Goal: Information Seeking & Learning: Learn about a topic

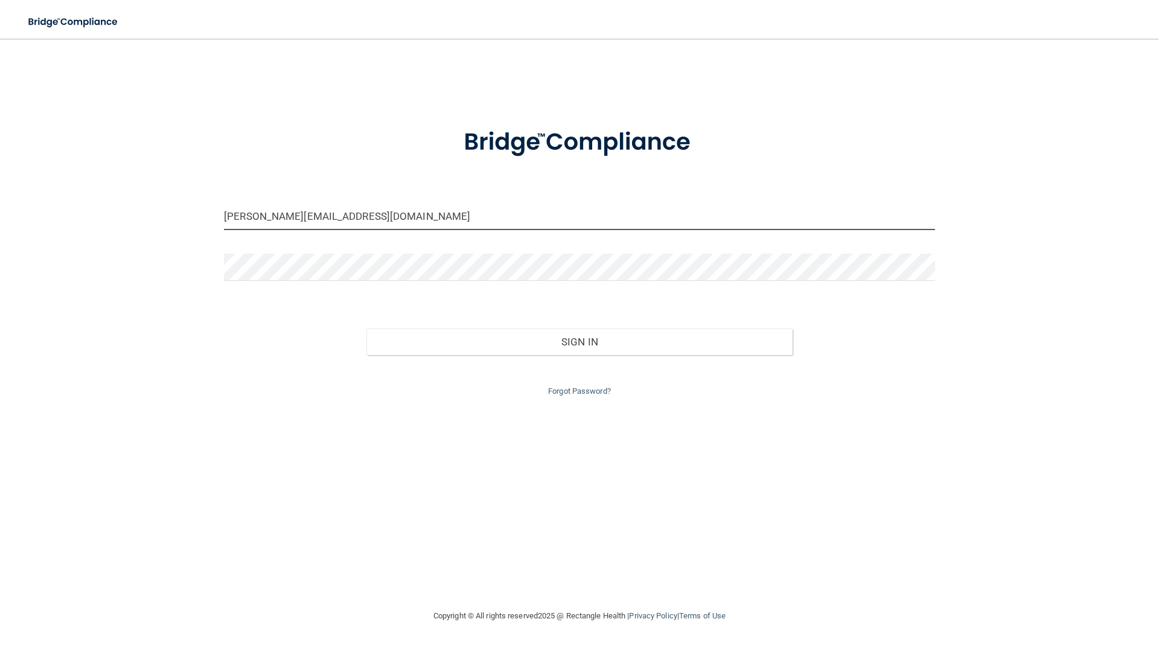
drag, startPoint x: 248, startPoint y: 217, endPoint x: 211, endPoint y: 220, distance: 37.6
click at [212, 221] on div "sherise@vanlaeckenortho.com Invalid email/password. You don't have permission t…" at bounding box center [579, 324] width 1111 height 546
type input "[PERSON_NAME][EMAIL_ADDRESS][DOMAIN_NAME]"
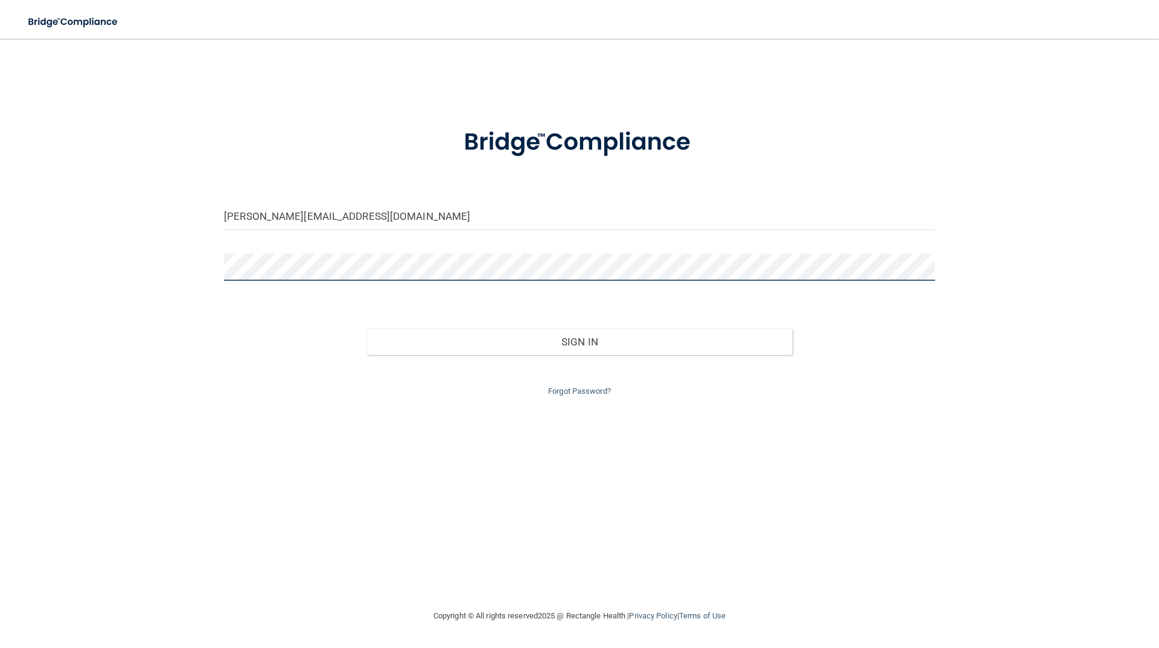
click at [366, 328] on button "Sign In" at bounding box center [579, 341] width 427 height 27
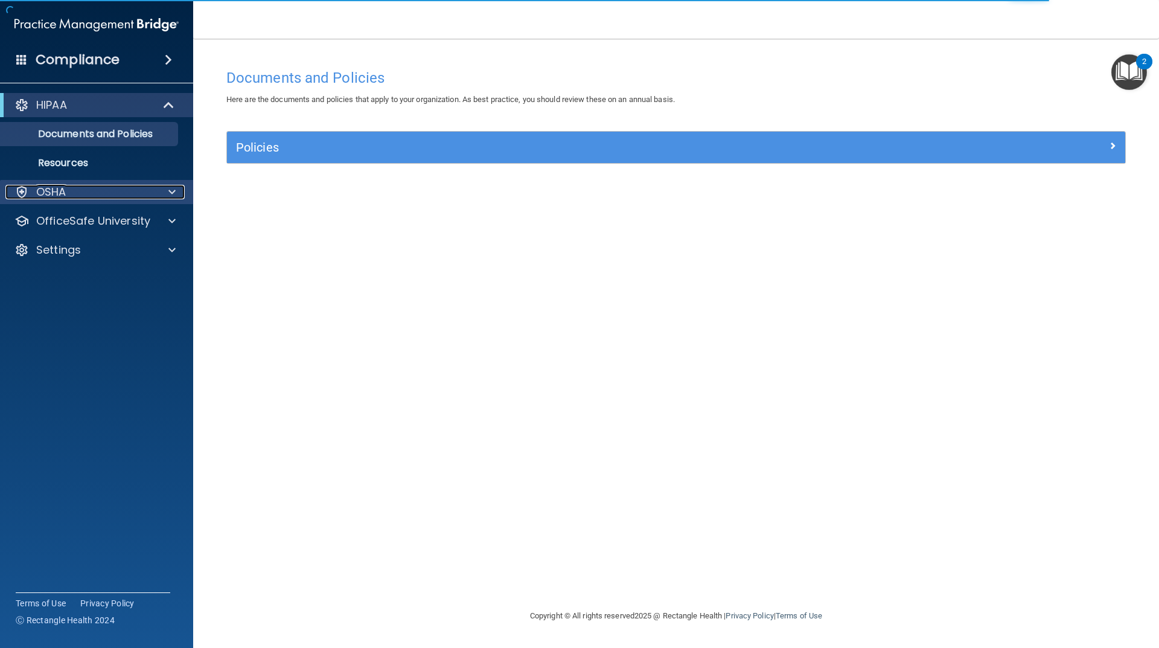
click at [78, 199] on div "OSHA" at bounding box center [80, 192] width 150 height 14
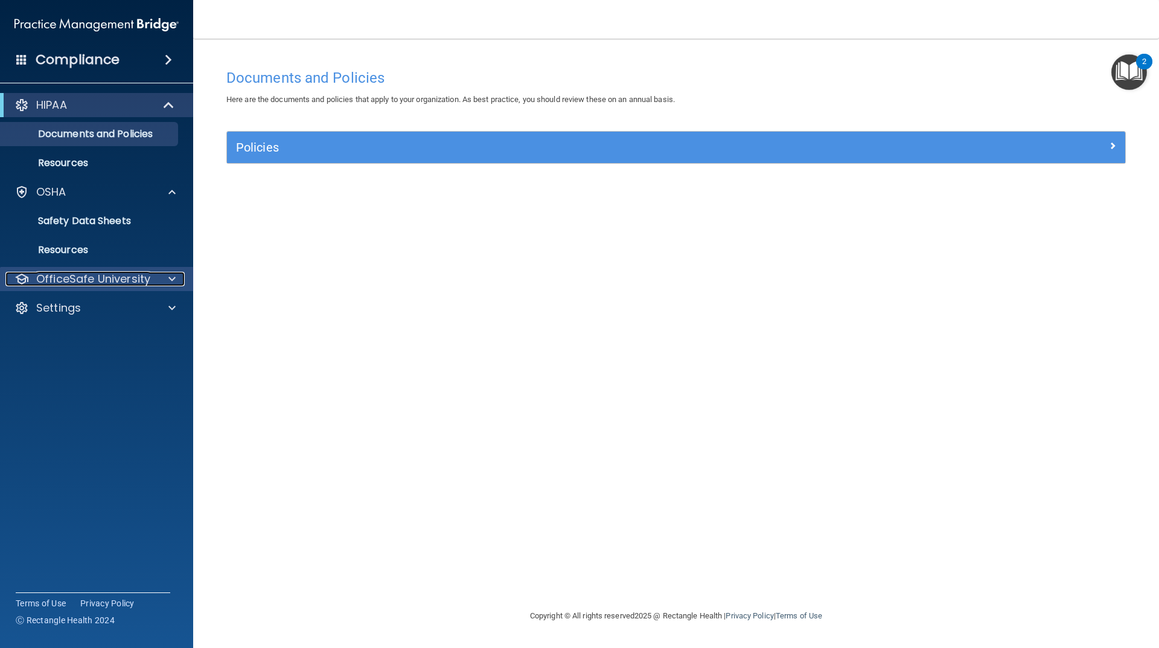
click at [113, 284] on p "OfficeSafe University" at bounding box center [93, 279] width 114 height 14
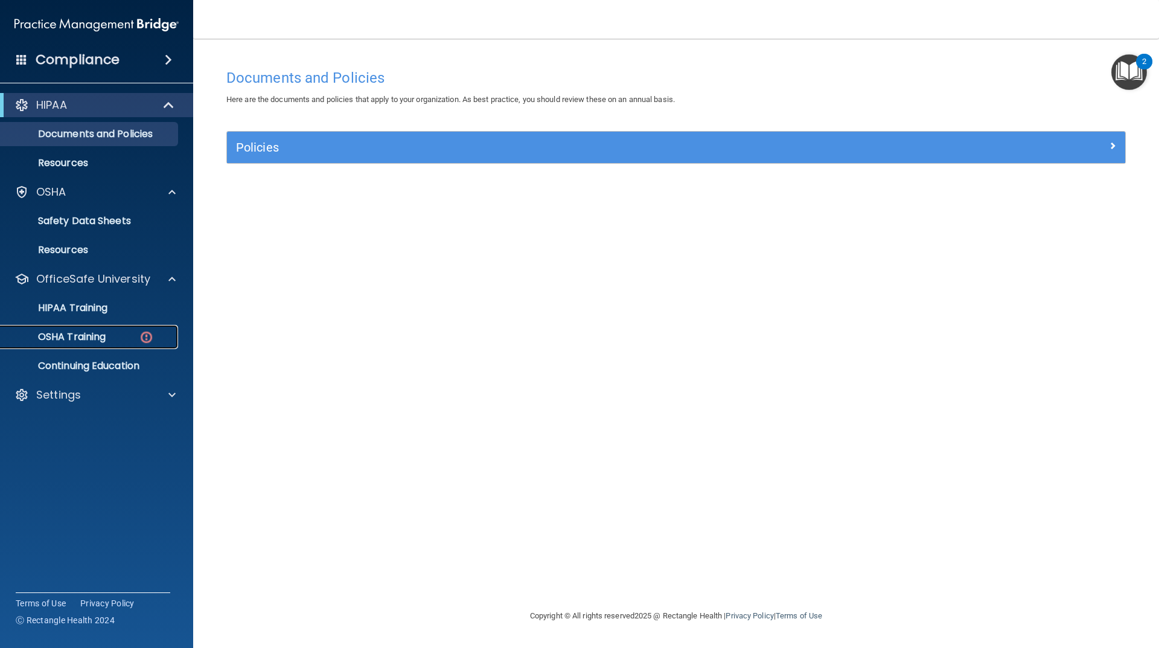
click at [89, 339] on p "OSHA Training" at bounding box center [57, 337] width 98 height 12
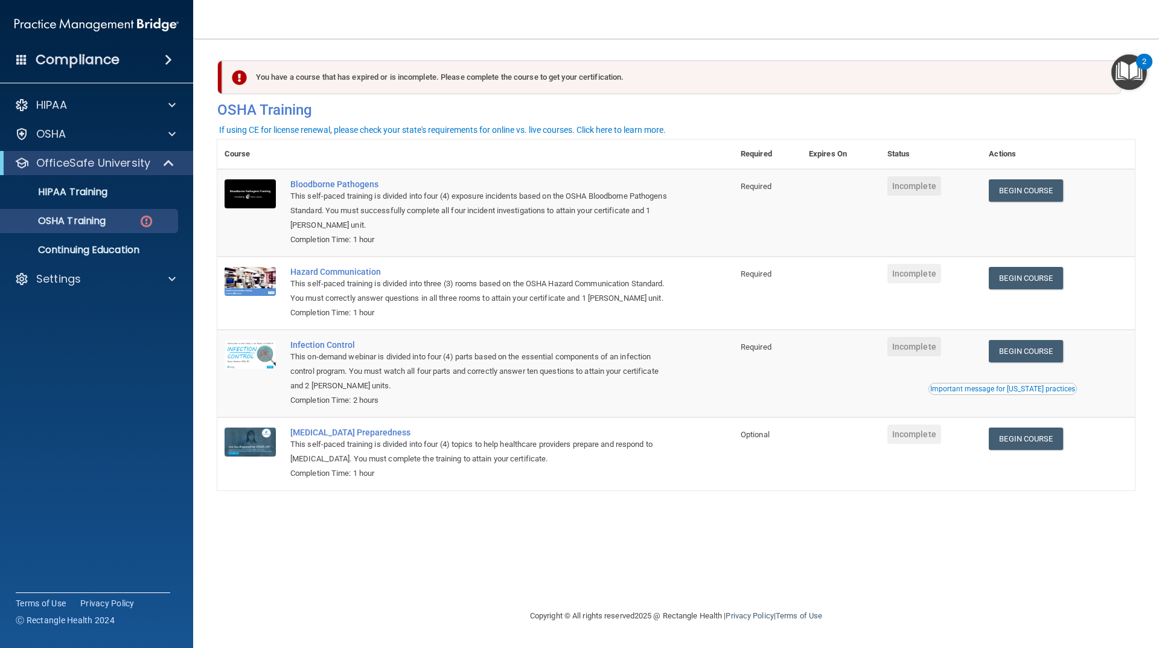
click at [295, 88] on div "You have a course that has expired or is incomplete. Please complete the course…" at bounding box center [672, 77] width 900 height 34
click at [107, 113] on div "HIPAA" at bounding box center [97, 105] width 194 height 24
click at [86, 182] on link "HIPAA Training" at bounding box center [83, 192] width 190 height 24
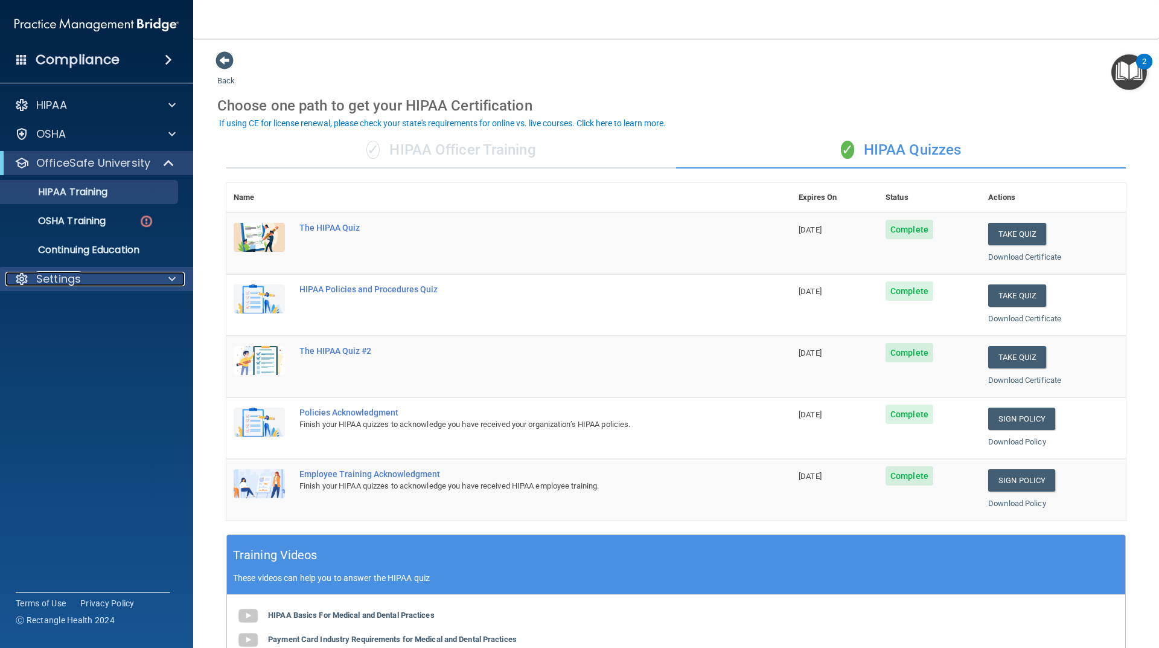
click at [34, 282] on div "Settings" at bounding box center [80, 279] width 150 height 14
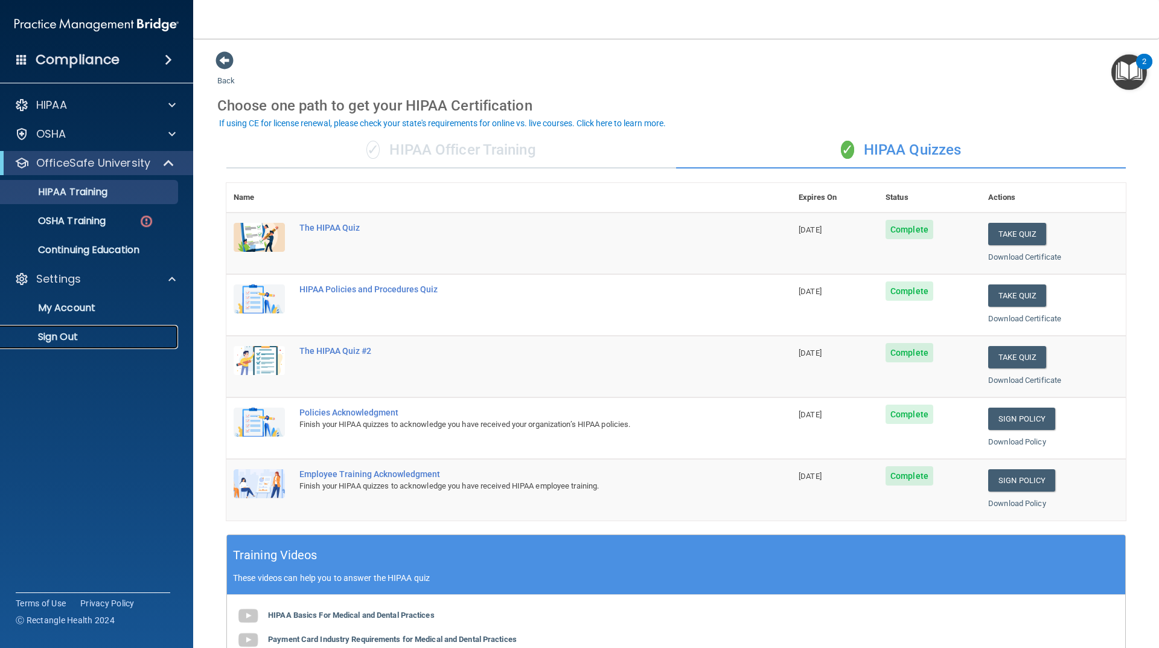
click at [76, 341] on p "Sign Out" at bounding box center [90, 337] width 165 height 12
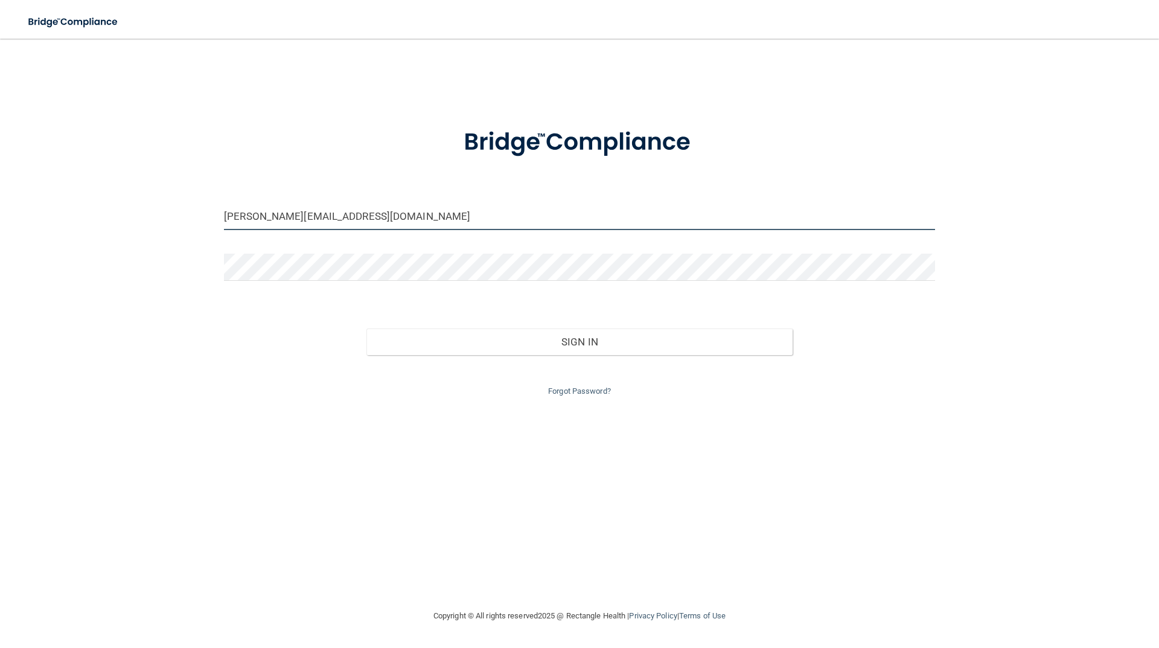
drag, startPoint x: 255, startPoint y: 219, endPoint x: 179, endPoint y: 217, distance: 75.5
click at [179, 217] on div "sherise@vanlaeckenortho.com Invalid email/password. You don't have permission t…" at bounding box center [579, 324] width 1111 height 546
type input "kensie@vanlaeckenortho.com"
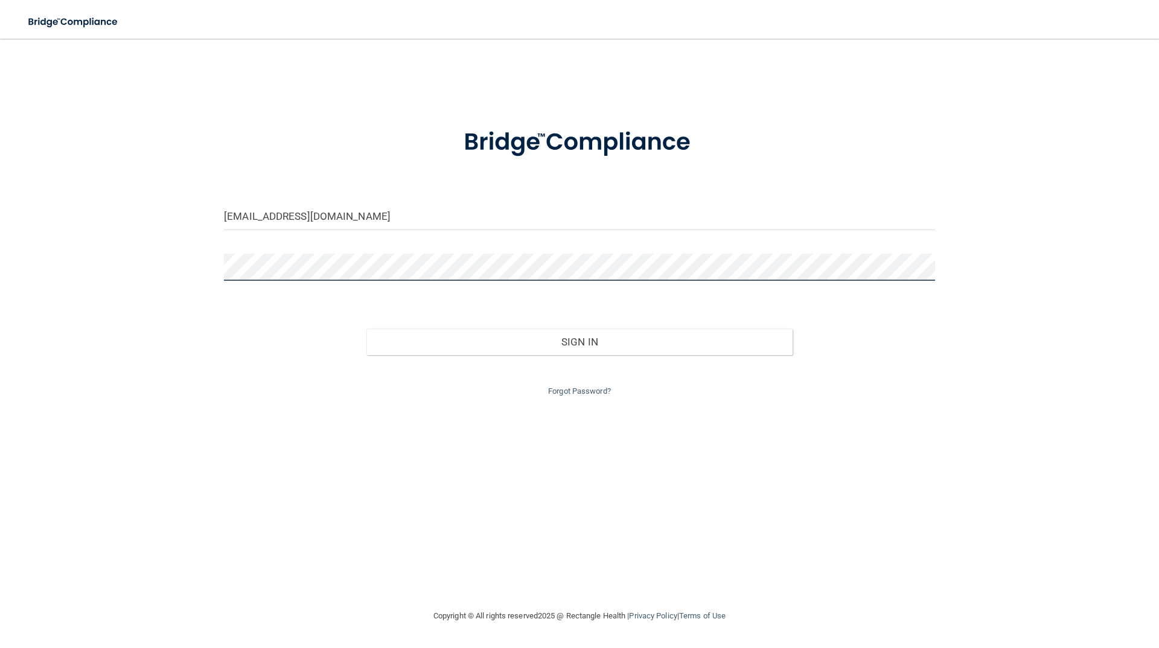
click at [366, 328] on button "Sign In" at bounding box center [579, 341] width 427 height 27
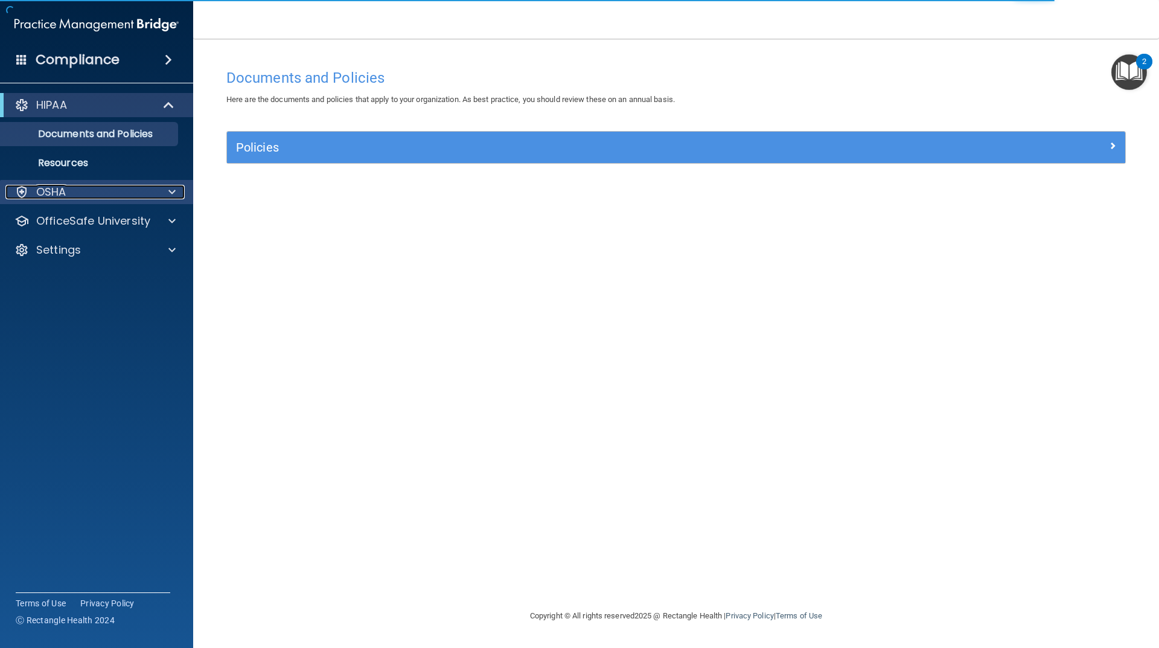
click at [98, 187] on div "OSHA" at bounding box center [80, 192] width 150 height 14
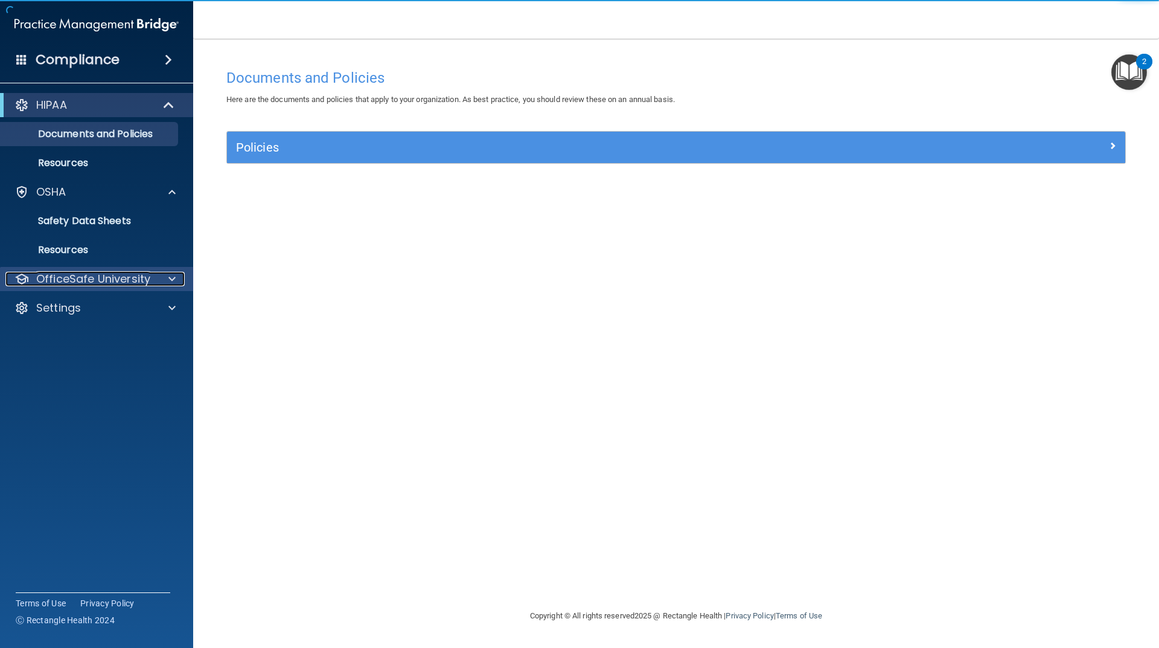
click at [95, 280] on p "OfficeSafe University" at bounding box center [93, 279] width 114 height 14
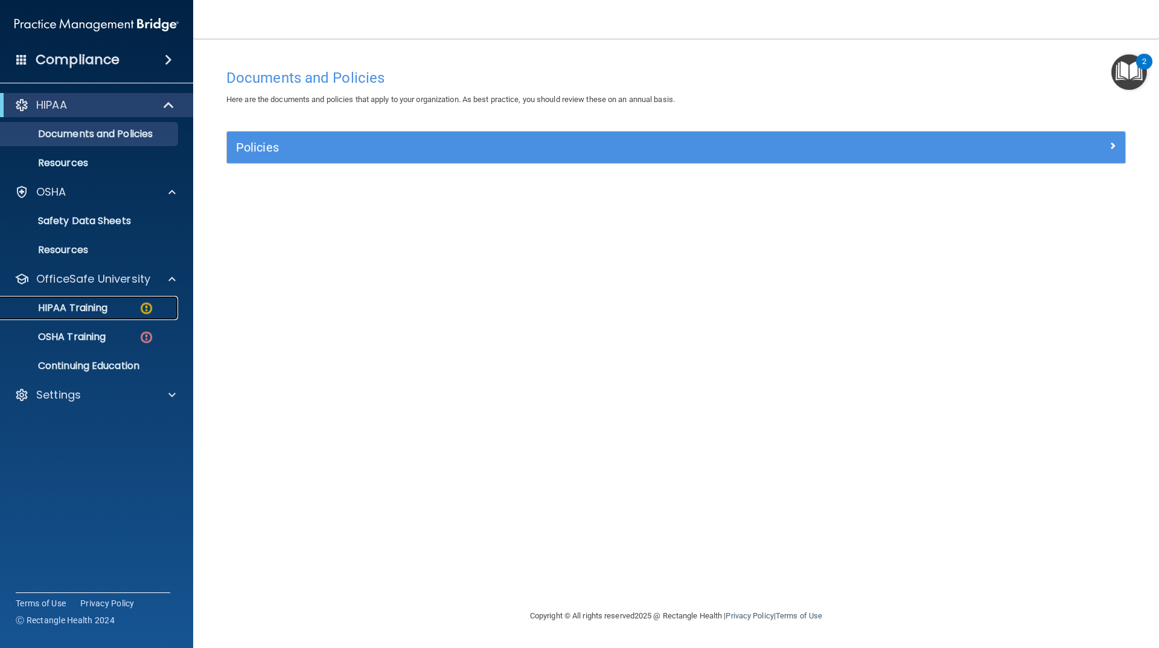
click at [107, 308] on p "HIPAA Training" at bounding box center [58, 308] width 100 height 12
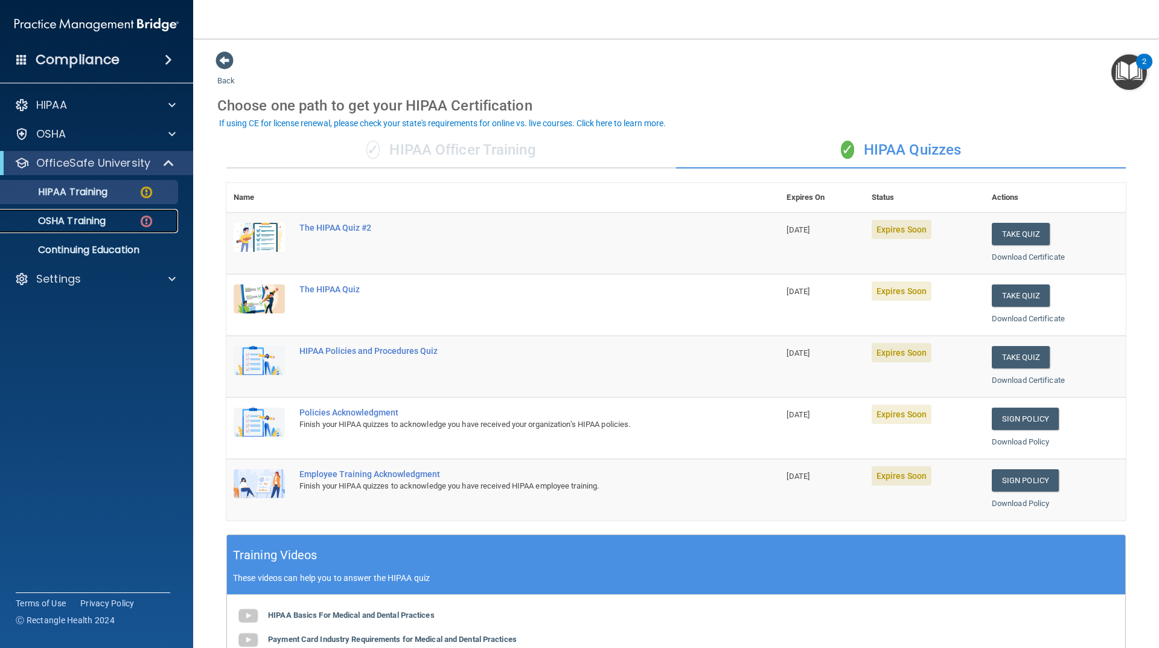
click at [73, 213] on link "OSHA Training" at bounding box center [83, 221] width 190 height 24
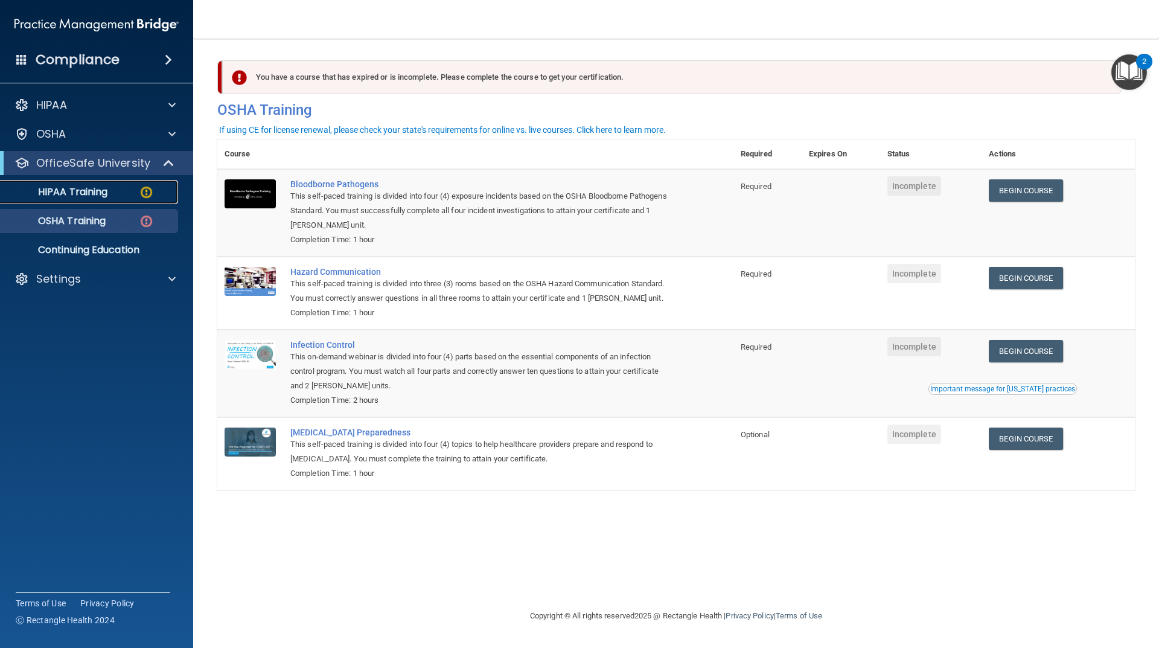
click at [80, 191] on p "HIPAA Training" at bounding box center [58, 192] width 100 height 12
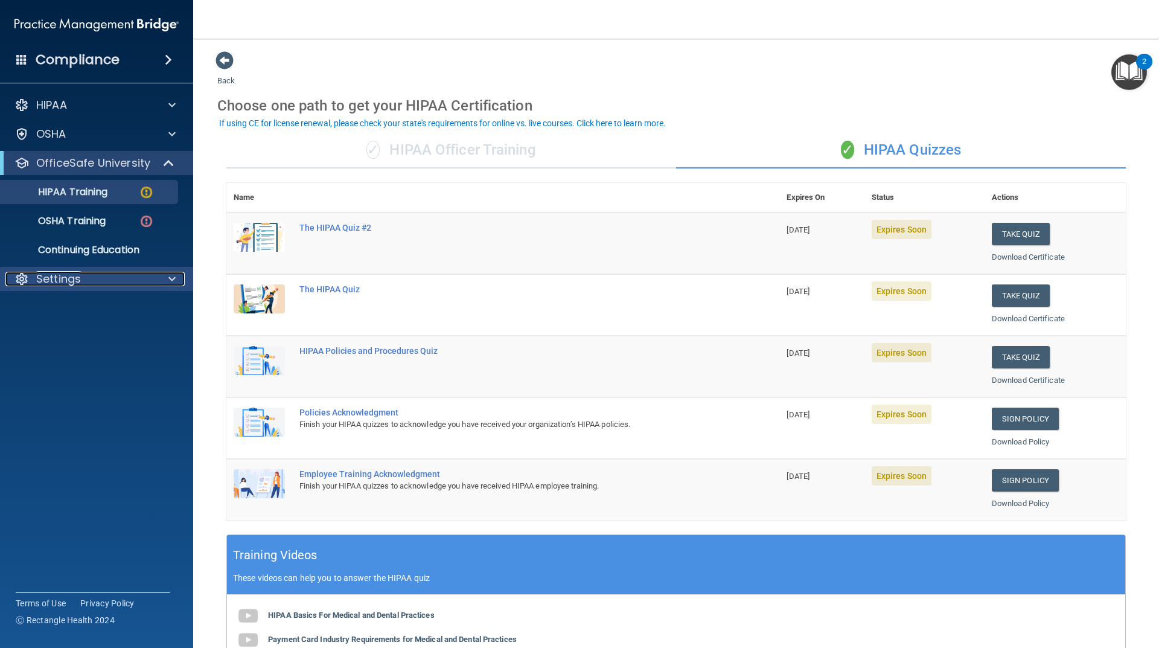
click at [176, 278] on div at bounding box center [170, 279] width 30 height 14
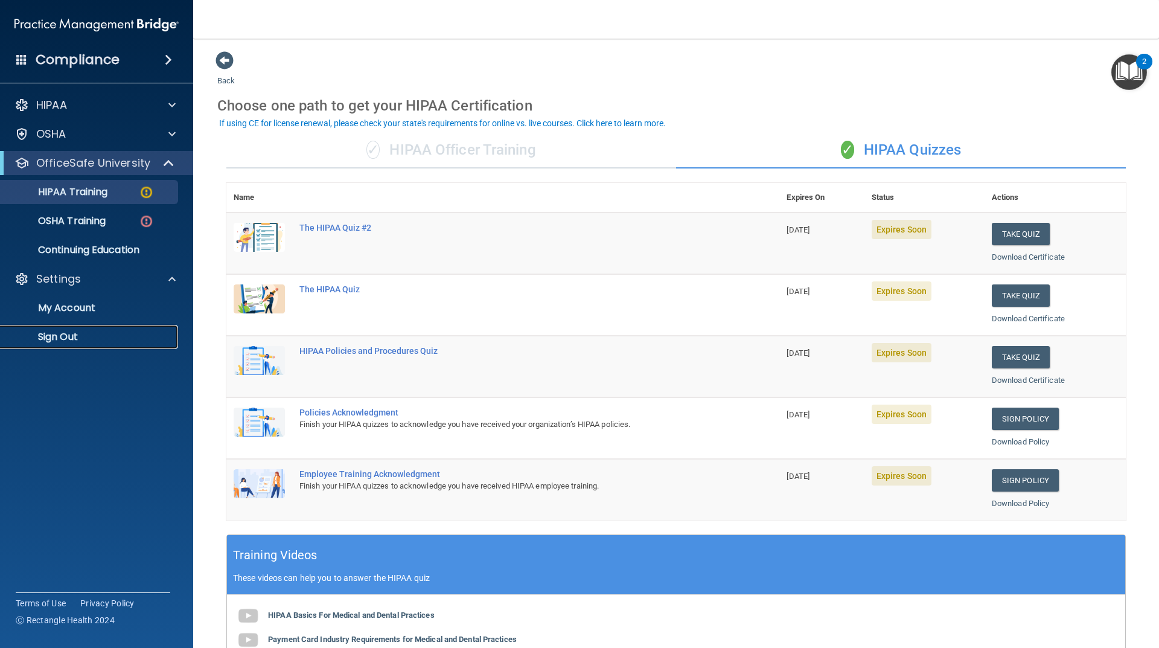
click at [48, 338] on p "Sign Out" at bounding box center [90, 337] width 165 height 12
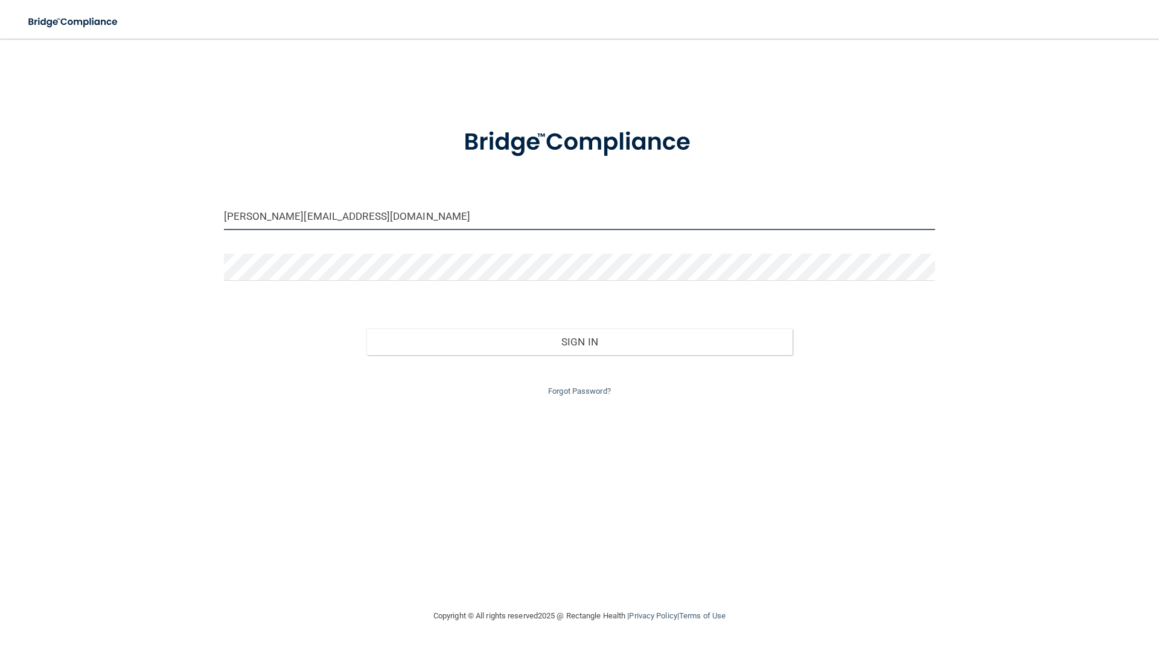
click at [257, 216] on input "sherise@vanlaeckenortho.com" at bounding box center [579, 216] width 711 height 27
drag, startPoint x: 257, startPoint y: 216, endPoint x: 166, endPoint y: 223, distance: 90.8
click at [181, 216] on div "sherise@vanlaeckenortho.com Invalid email/password. You don't have permission t…" at bounding box center [579, 324] width 1111 height 546
type input "[PERSON_NAME][EMAIL_ADDRESS][DOMAIN_NAME]"
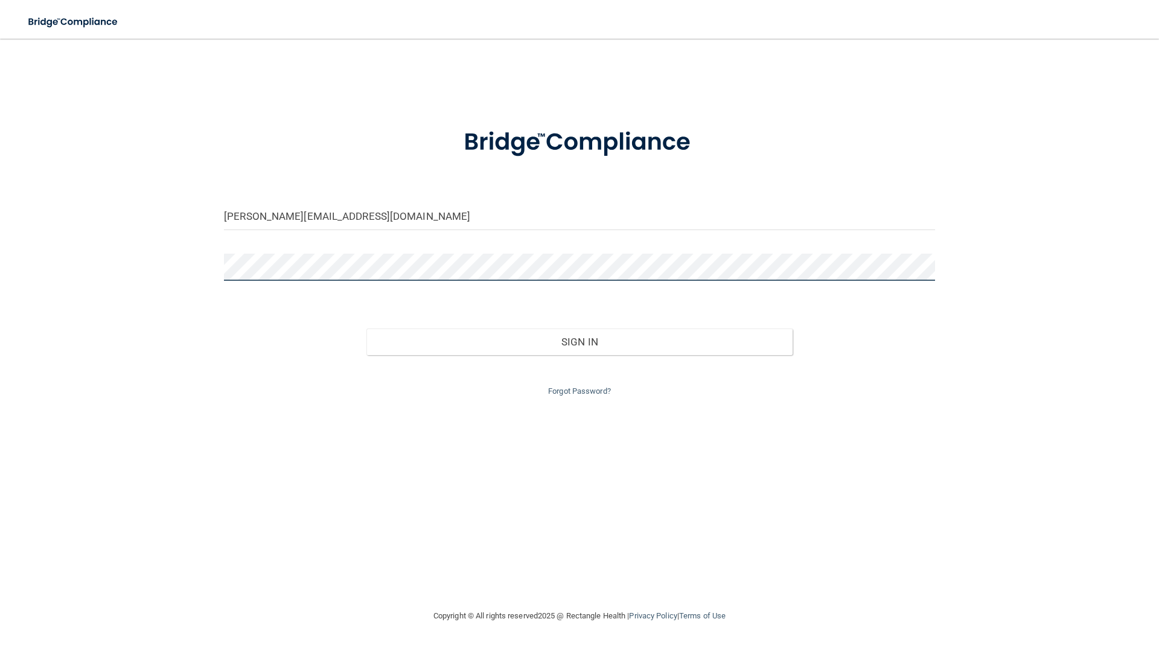
click at [366, 328] on button "Sign In" at bounding box center [579, 341] width 427 height 27
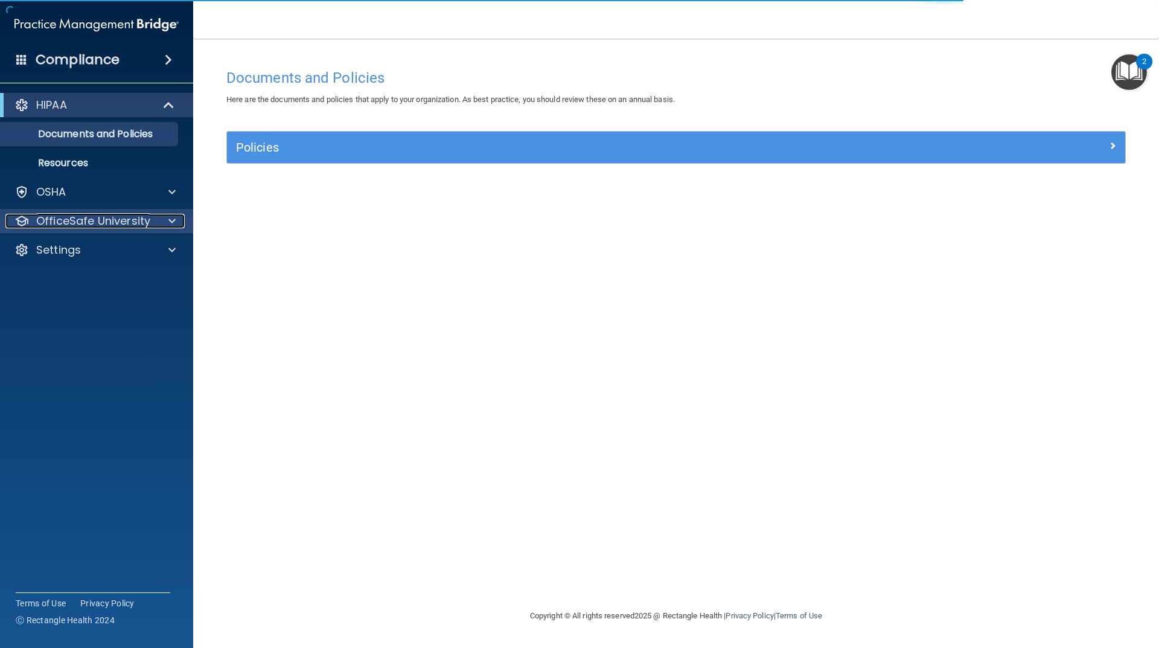
click at [128, 215] on p "OfficeSafe University" at bounding box center [93, 221] width 114 height 14
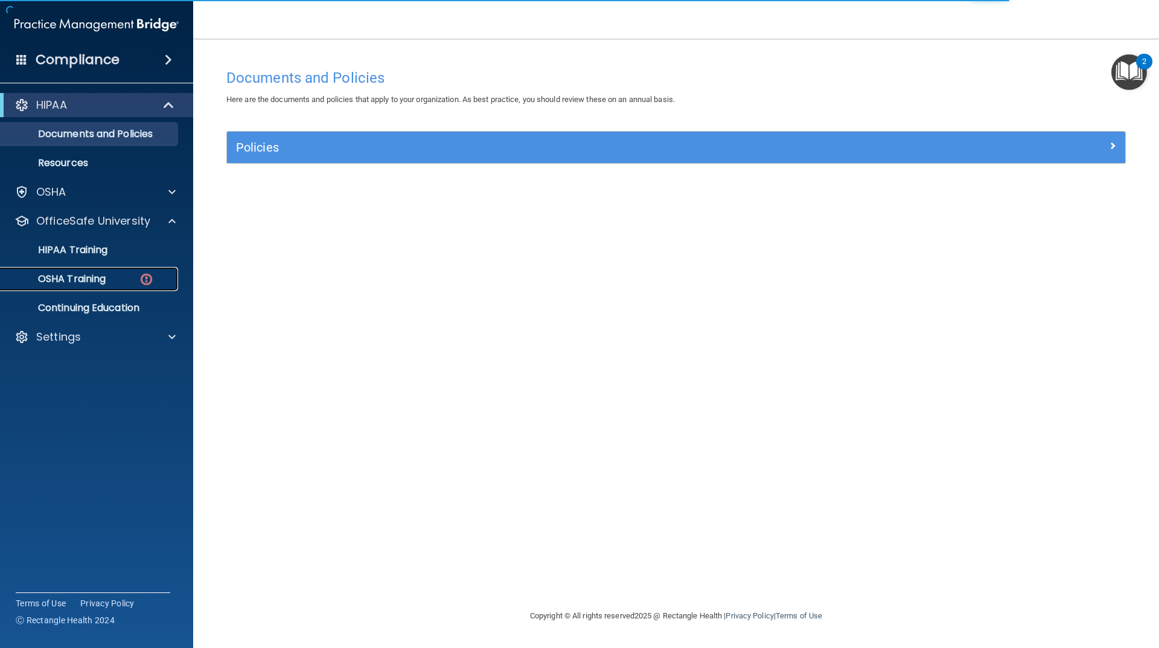
click at [96, 276] on p "OSHA Training" at bounding box center [57, 279] width 98 height 12
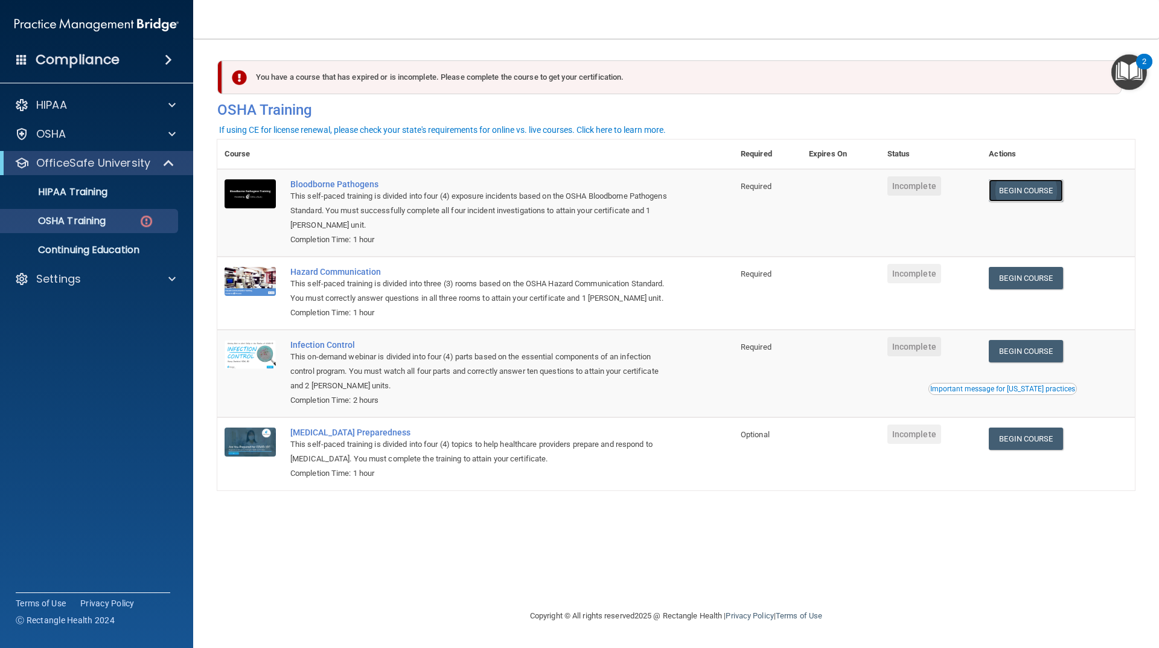
click at [1015, 195] on link "Begin Course" at bounding box center [1026, 190] width 74 height 22
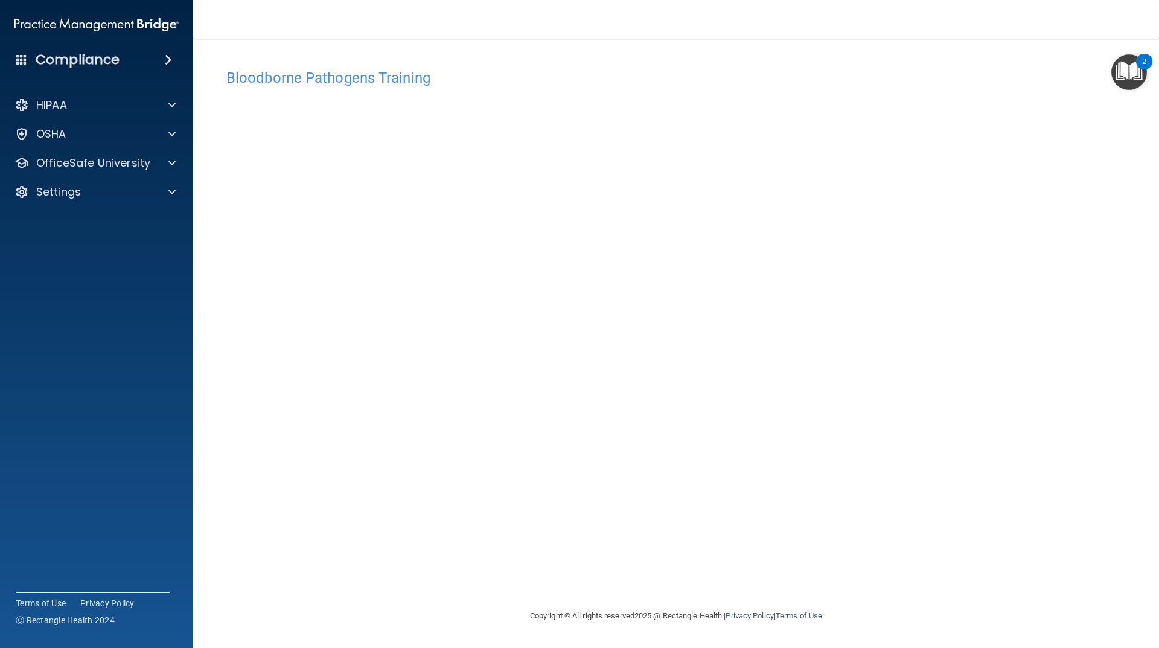
click at [1024, 489] on div "Bloodborne Pathogens Training This course doesn’t expire until . Are you sure y…" at bounding box center [676, 336] width 918 height 546
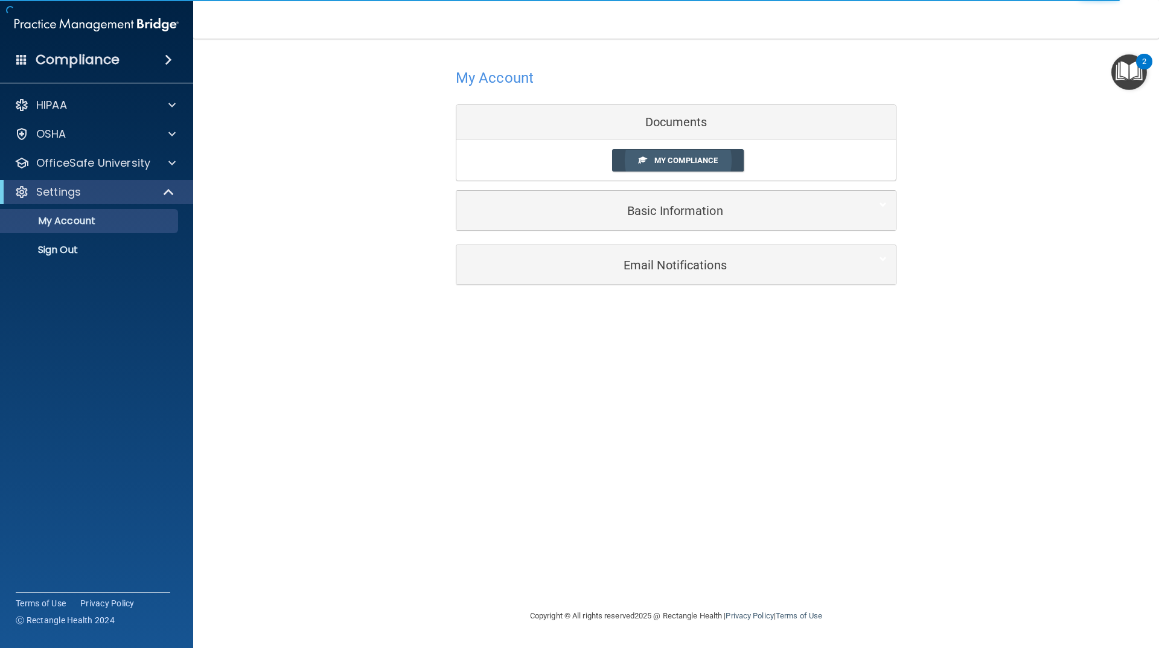
click at [671, 161] on span "My Compliance" at bounding box center [685, 160] width 63 height 9
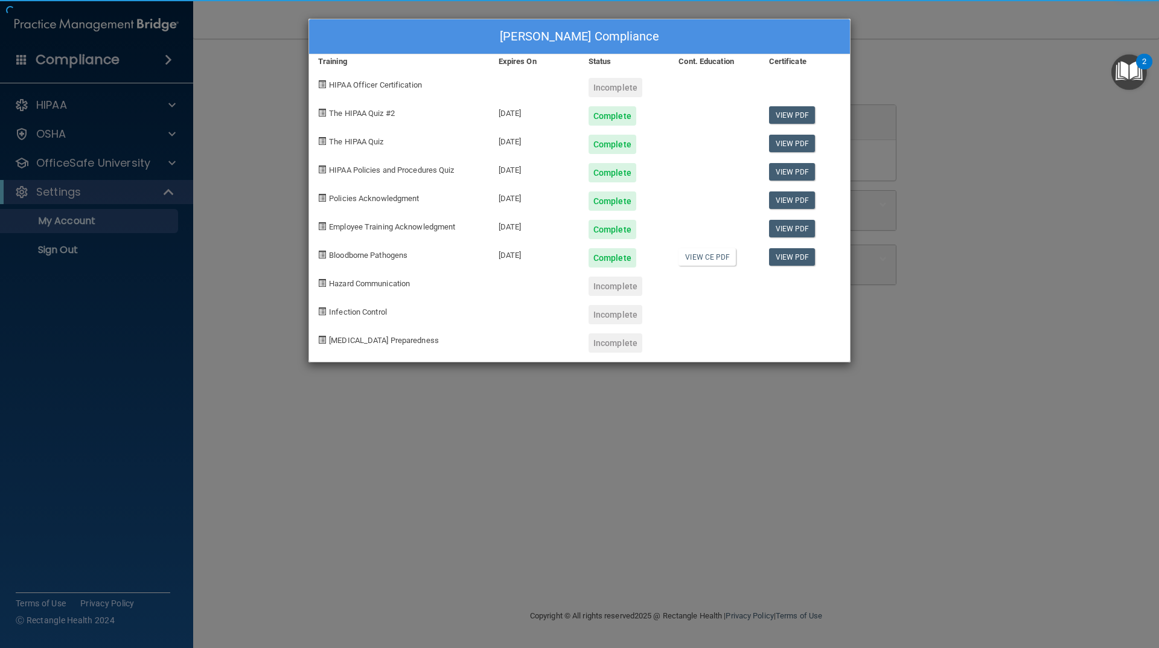
click at [679, 165] on div "[PERSON_NAME] Compliance Training Expires On Status Cont. Education Certificate…" at bounding box center [579, 191] width 542 height 344
click at [620, 414] on div "[PERSON_NAME] Compliance Training Expires On Status Cont. Education Certificate…" at bounding box center [579, 324] width 1159 height 648
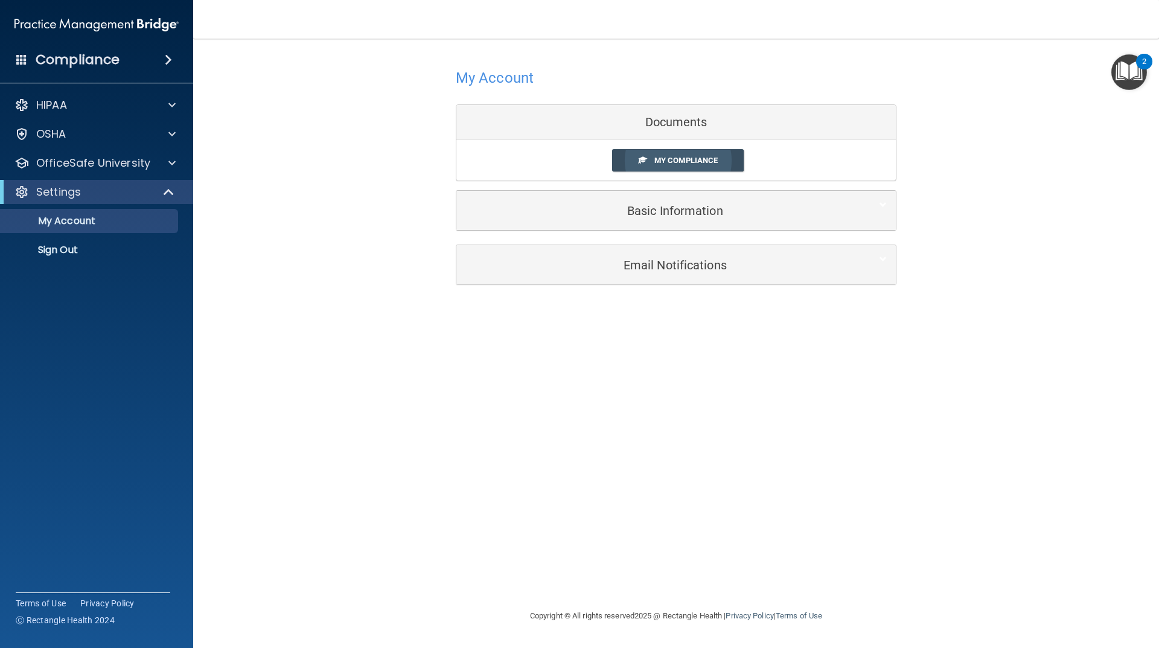
click at [636, 155] on link "My Compliance" at bounding box center [678, 160] width 132 height 22
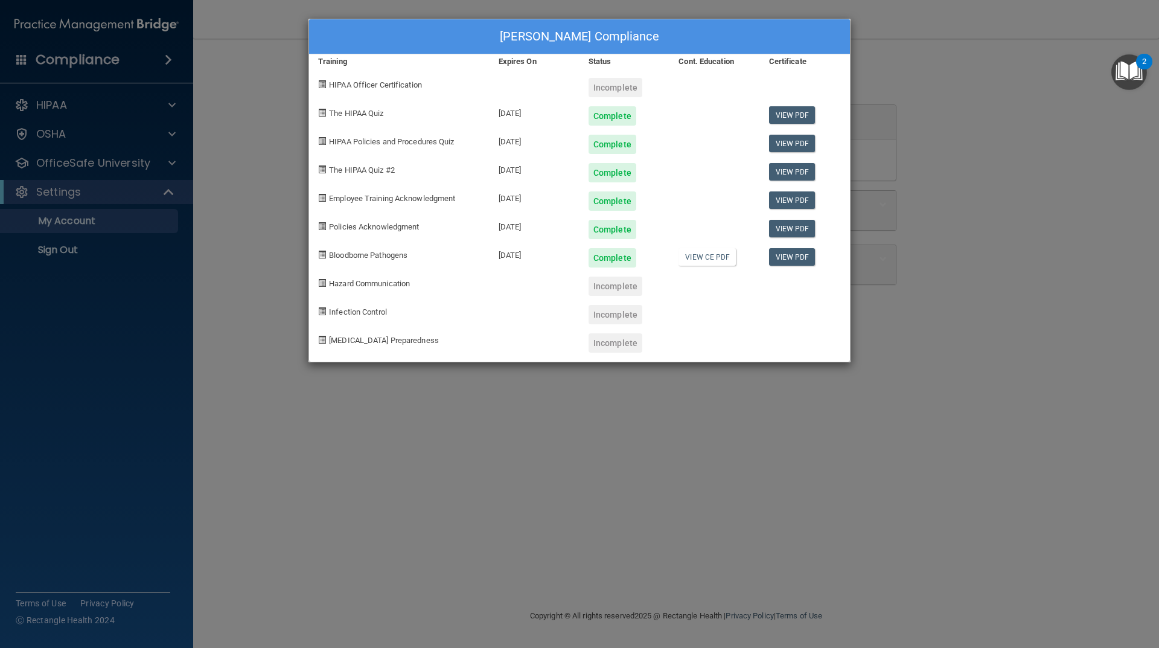
click at [606, 89] on div "Incomplete" at bounding box center [616, 87] width 54 height 19
click at [587, 470] on div "Erika Nichols's Compliance Training Expires On Status Cont. Education Certifica…" at bounding box center [579, 324] width 1159 height 648
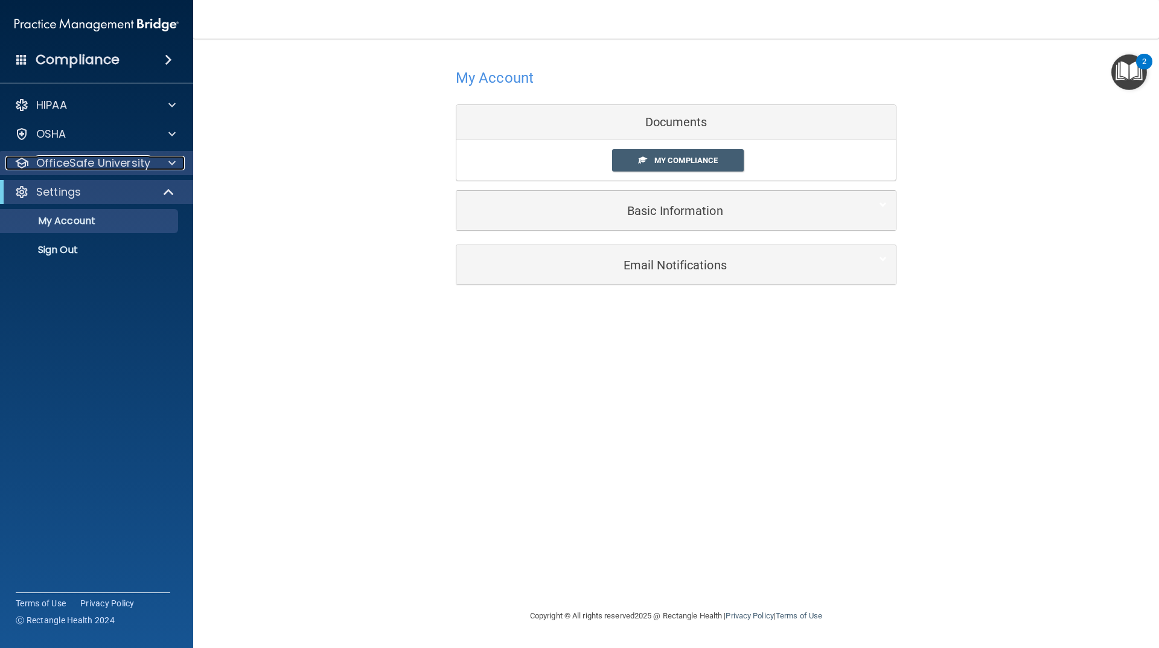
click at [71, 168] on p "OfficeSafe University" at bounding box center [93, 163] width 114 height 14
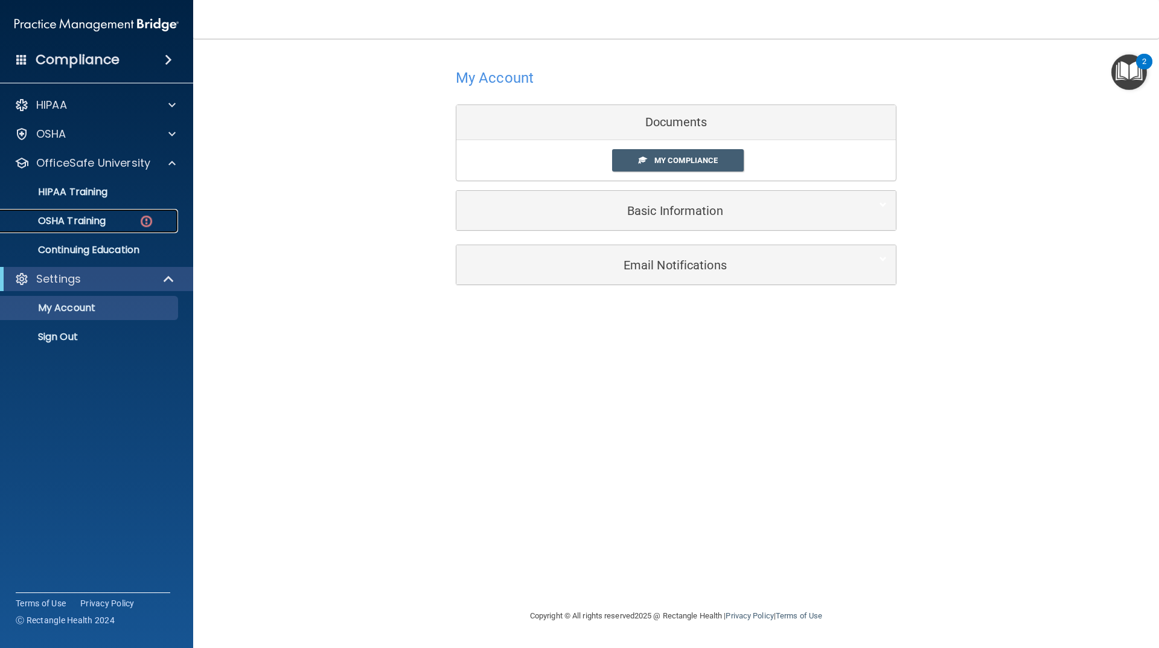
click at [94, 219] on p "OSHA Training" at bounding box center [57, 221] width 98 height 12
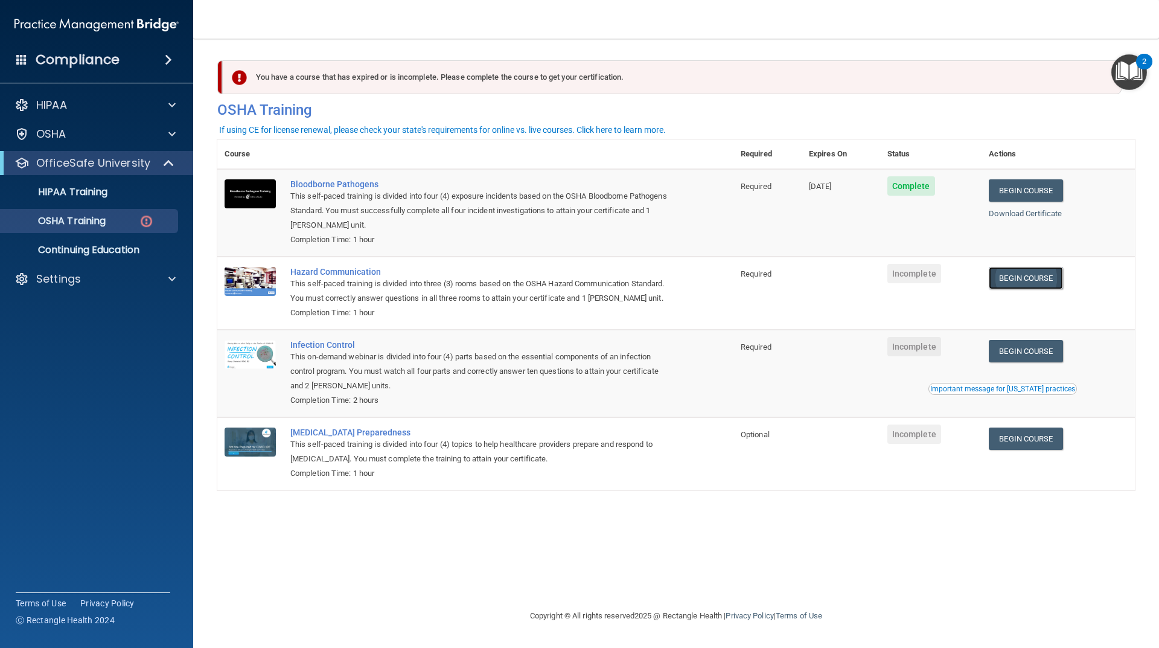
click at [1029, 277] on link "Begin Course" at bounding box center [1026, 278] width 74 height 22
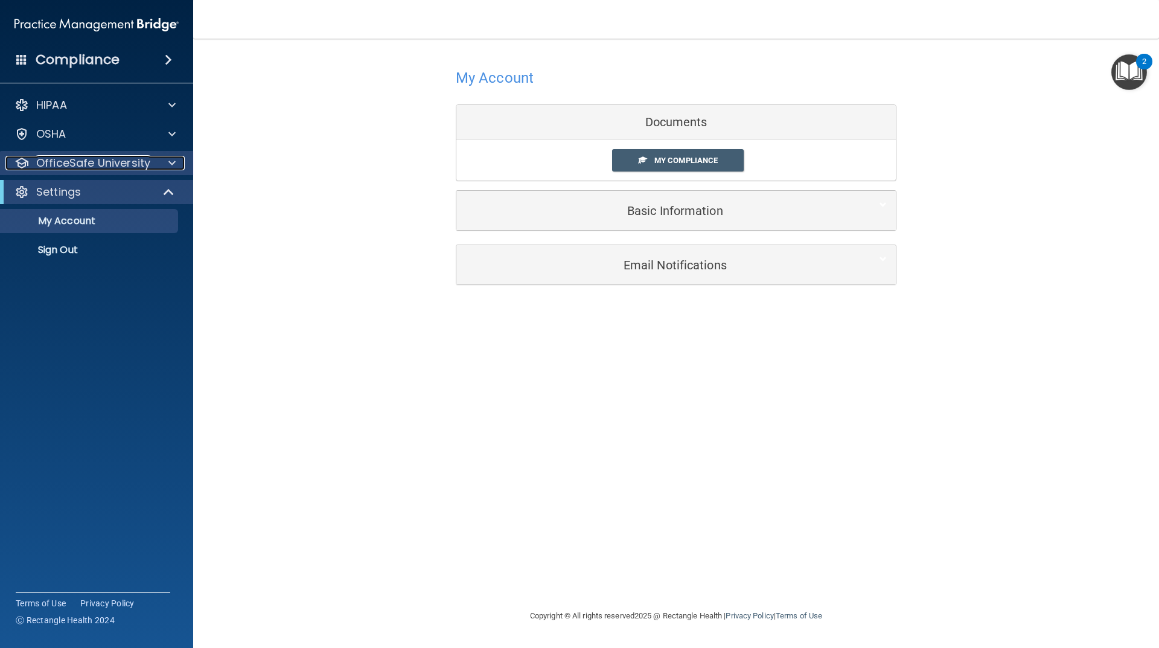
click at [59, 162] on p "OfficeSafe University" at bounding box center [93, 163] width 114 height 14
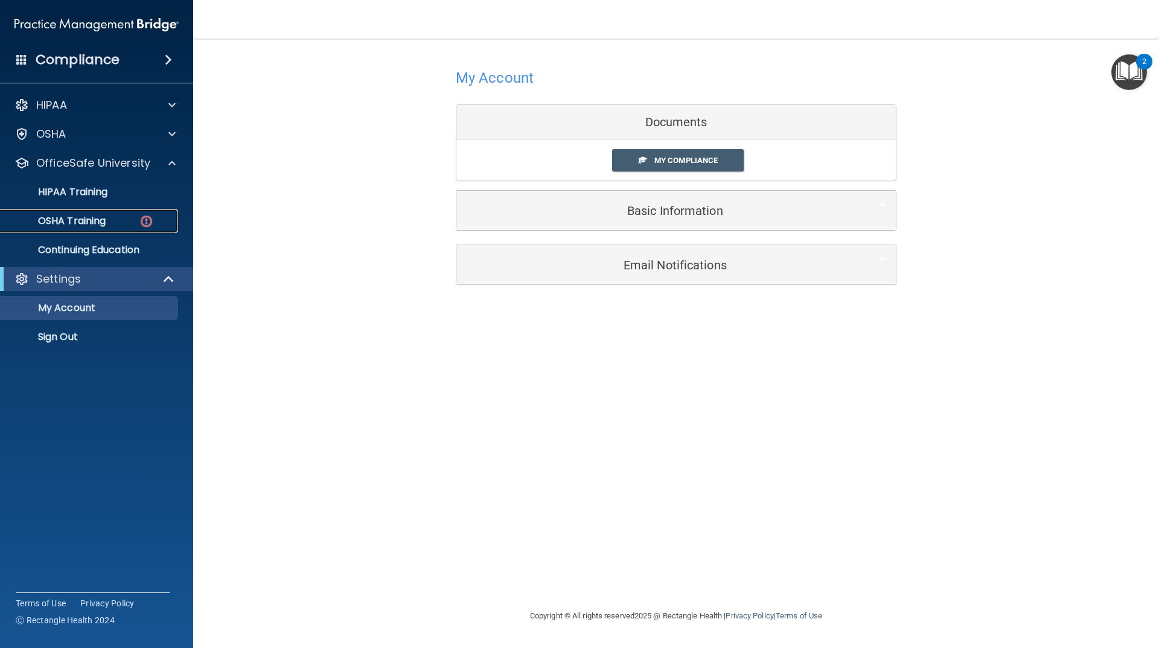
click at [109, 222] on div "OSHA Training" at bounding box center [90, 221] width 165 height 12
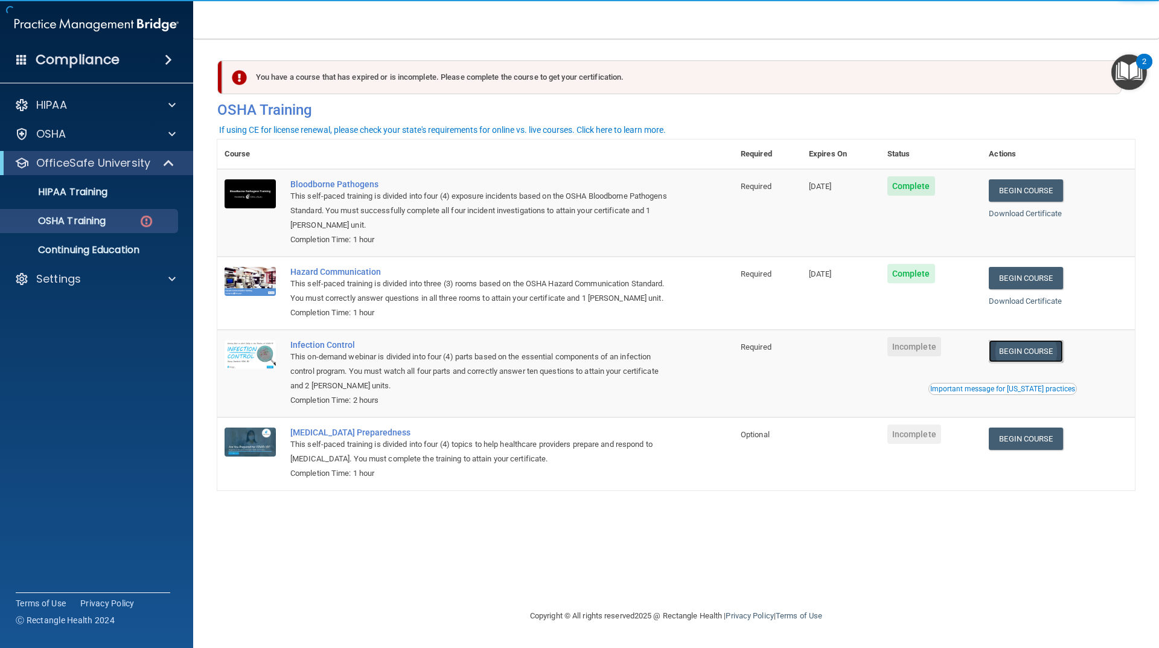
click at [1038, 356] on link "Begin Course" at bounding box center [1026, 351] width 74 height 22
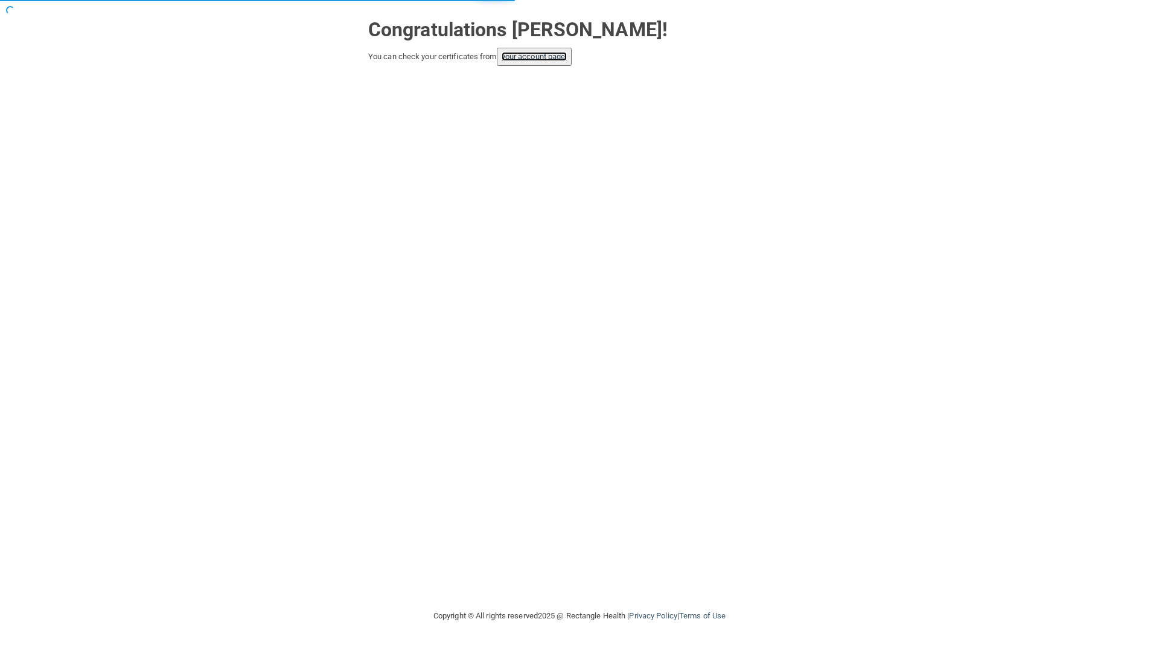
click at [537, 60] on link "your account page!" at bounding box center [535, 56] width 66 height 9
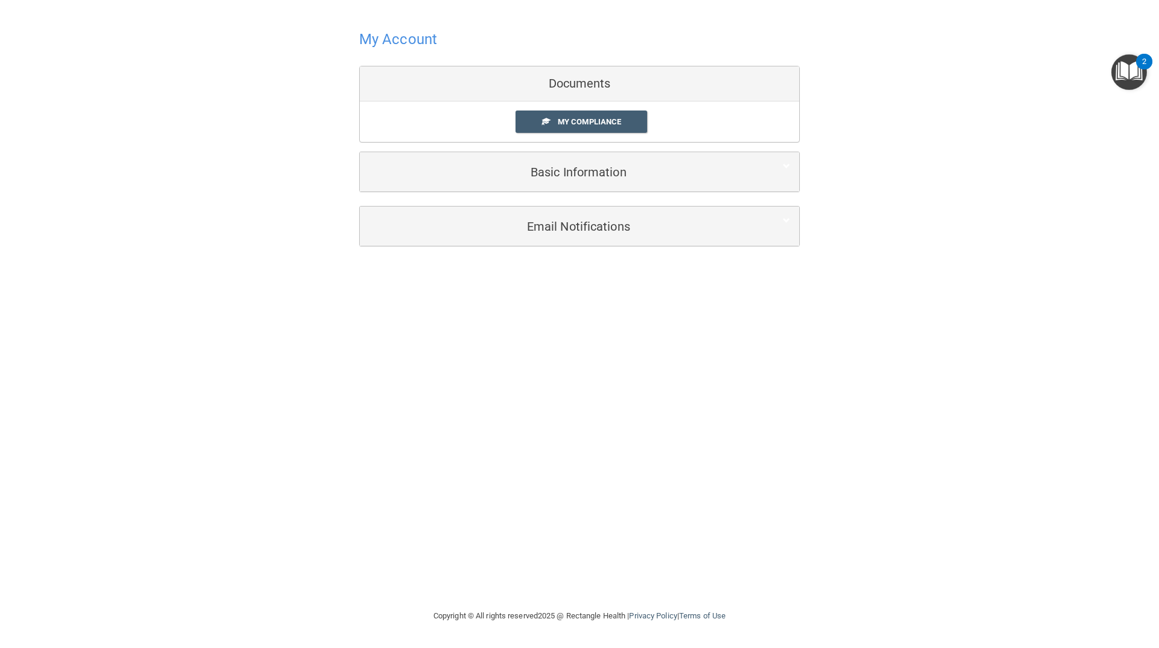
click at [567, 134] on div "My Compliance My Compliance My BAA" at bounding box center [579, 121] width 439 height 40
click at [569, 127] on link "My Compliance" at bounding box center [582, 121] width 132 height 22
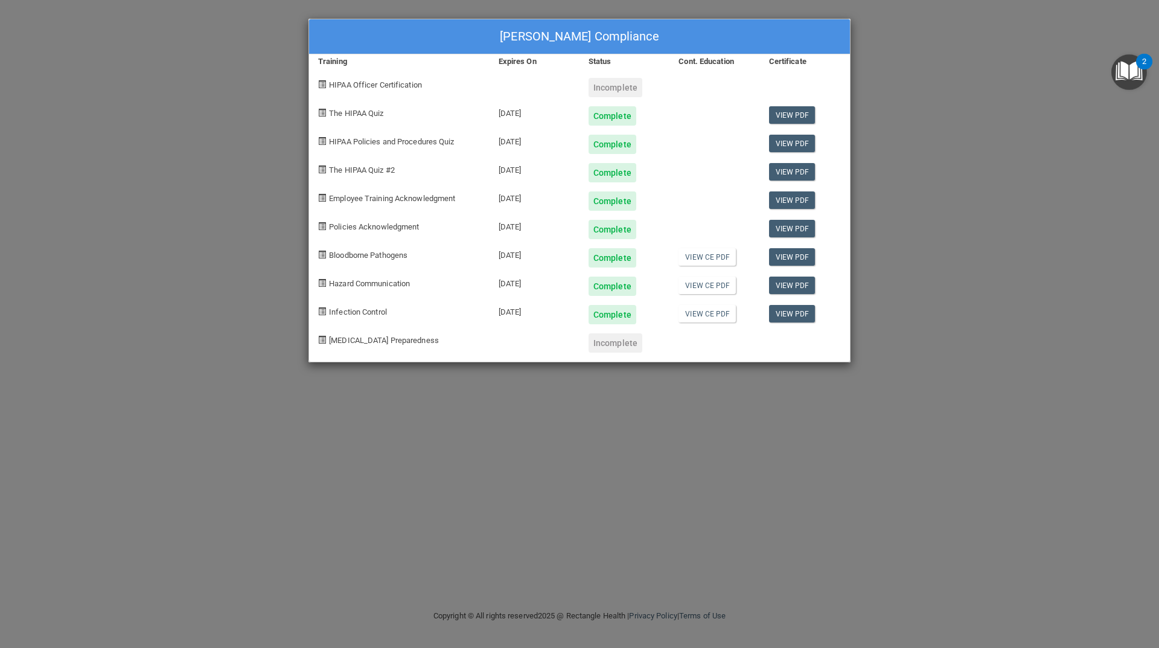
click at [612, 82] on div "Incomplete" at bounding box center [616, 87] width 54 height 19
click at [694, 261] on link "View CE PDF" at bounding box center [707, 257] width 57 height 18
click at [708, 284] on link "View CE PDF" at bounding box center [707, 285] width 57 height 18
click at [694, 312] on link "View CE PDF" at bounding box center [707, 314] width 57 height 18
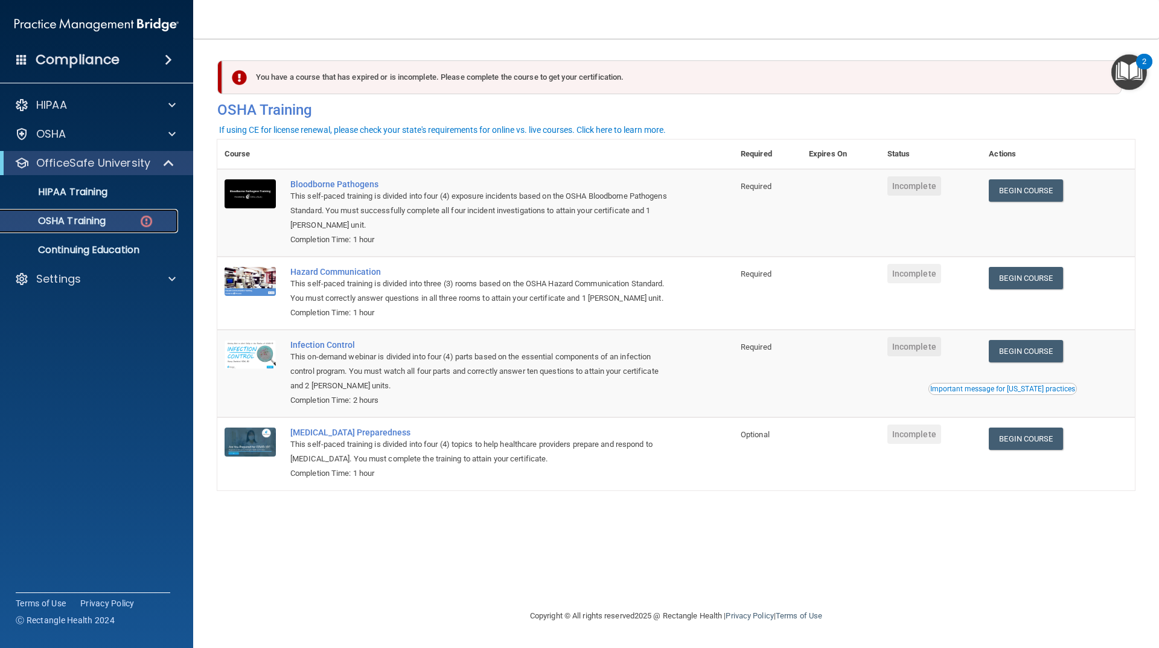
click at [123, 216] on div "OSHA Training" at bounding box center [90, 221] width 165 height 12
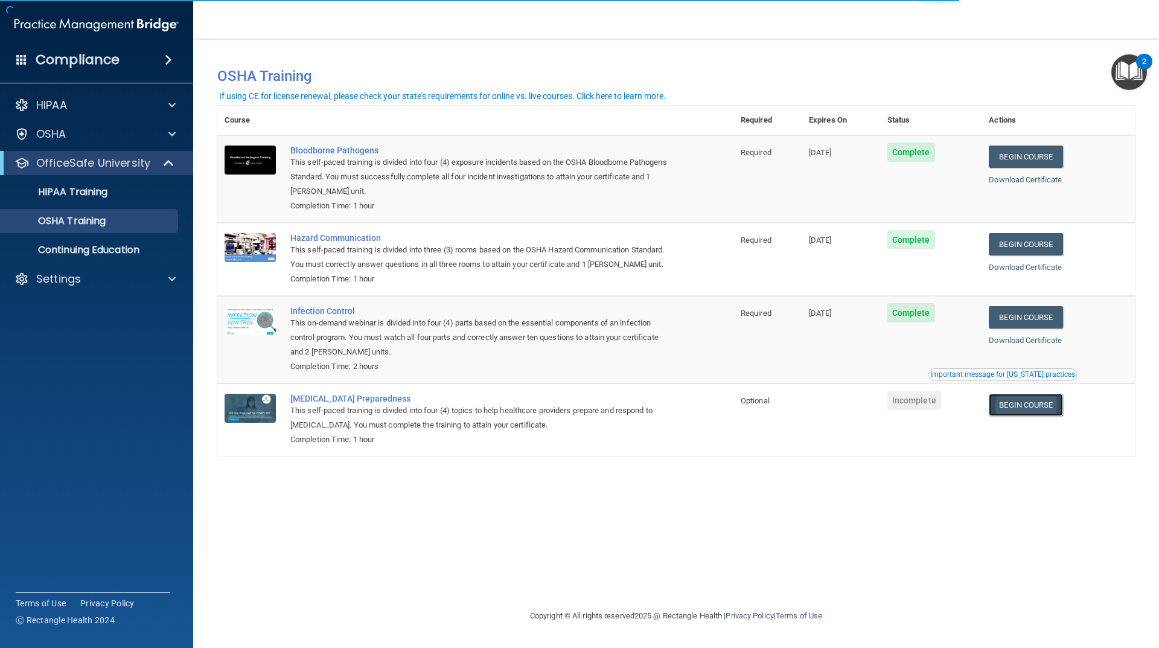
click at [1032, 415] on link "Begin Course" at bounding box center [1026, 405] width 74 height 22
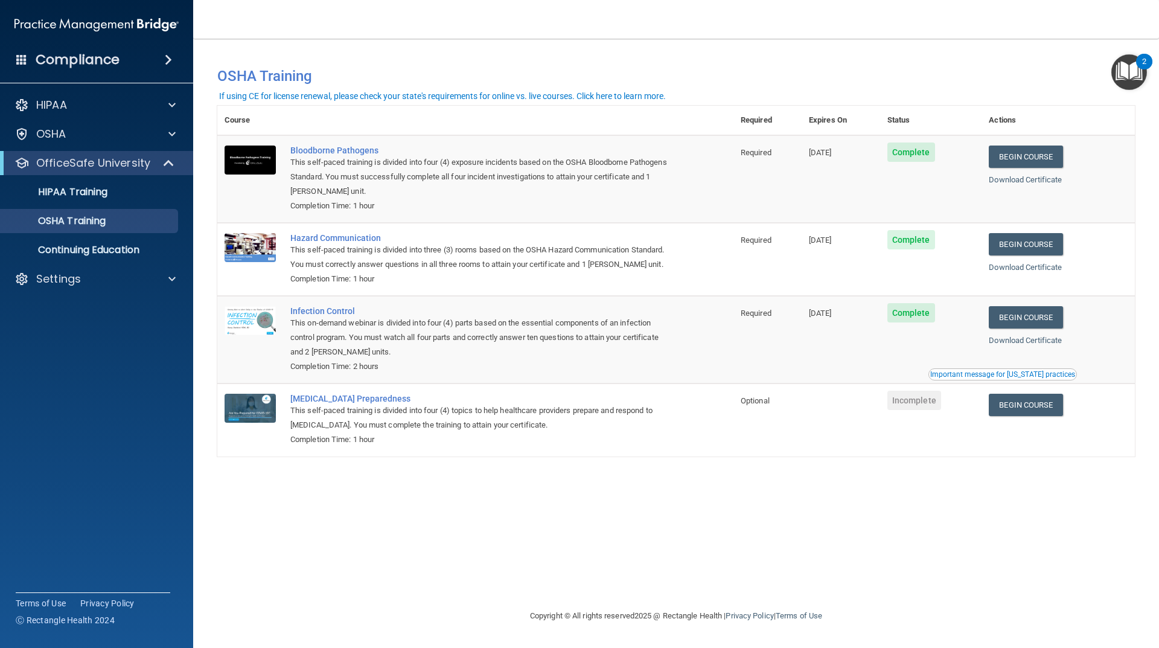
click at [1129, 63] on img "Open Resource Center, 2 new notifications" at bounding box center [1129, 72] width 36 height 36
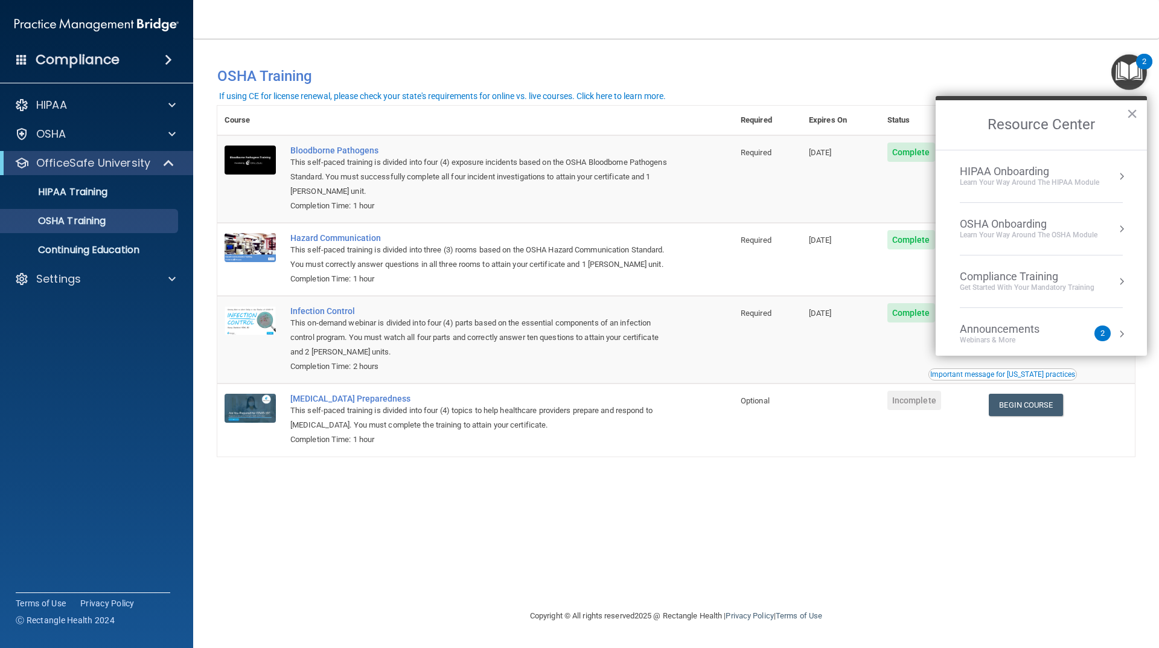
scroll to position [68, 0]
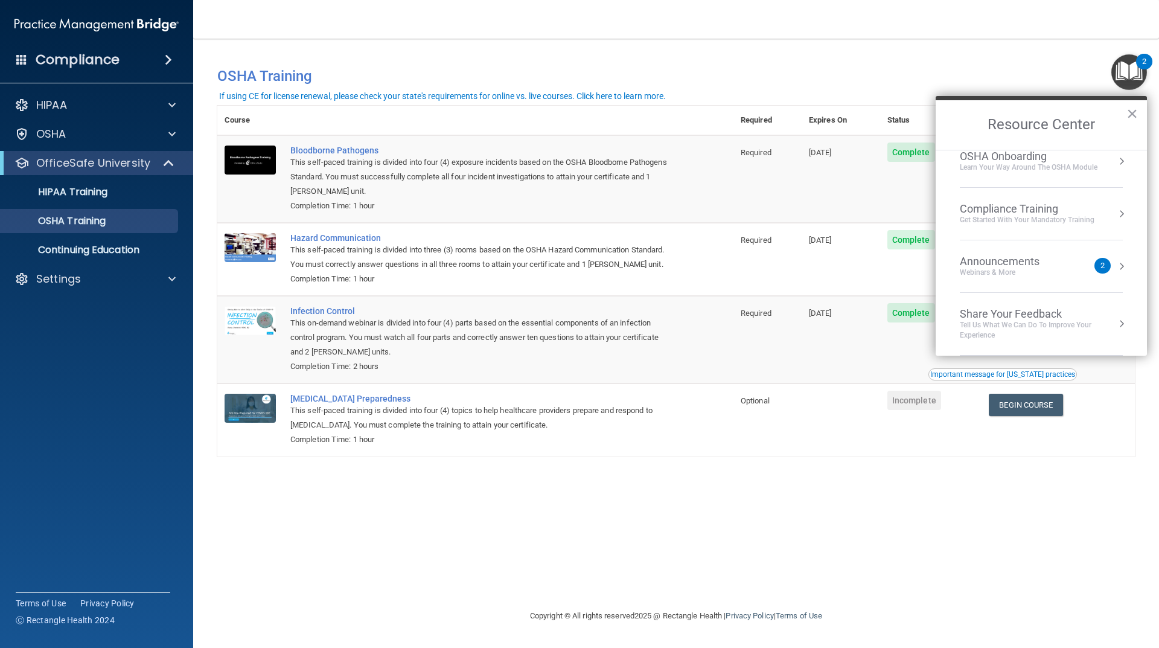
click at [1035, 263] on div "Announcements" at bounding box center [1012, 261] width 104 height 13
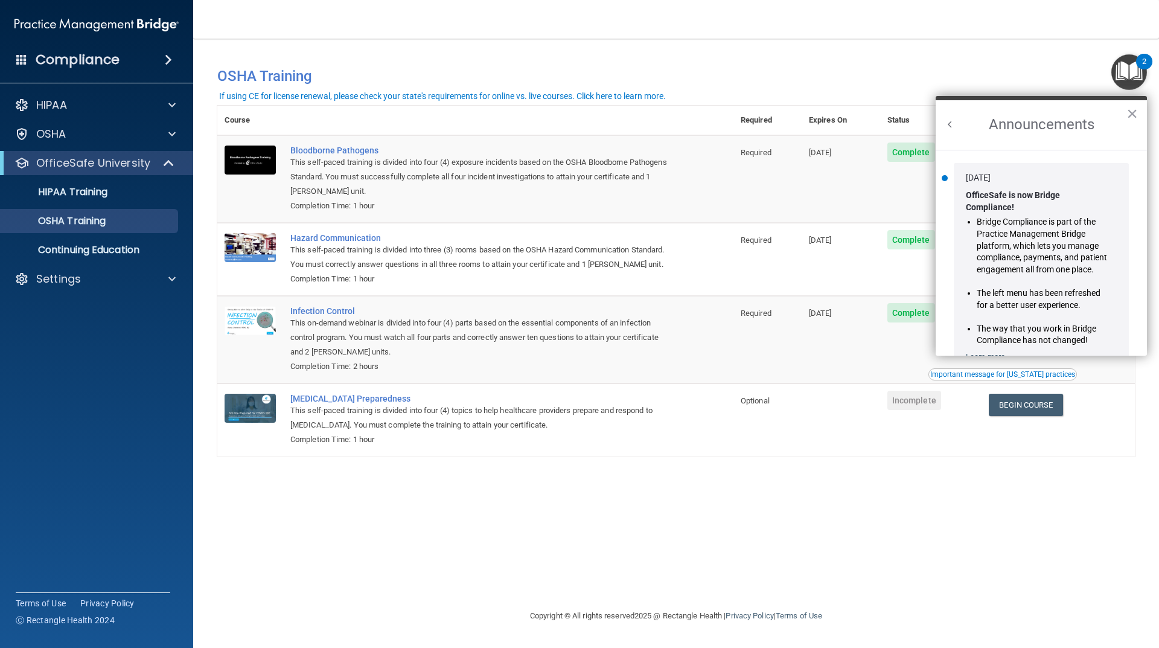
scroll to position [0, 0]
click at [829, 91] on div "You have a course that has expired or is incomplete. Please complete the course…" at bounding box center [676, 75] width 936 height 31
click at [1132, 114] on button "×" at bounding box center [1131, 113] width 11 height 19
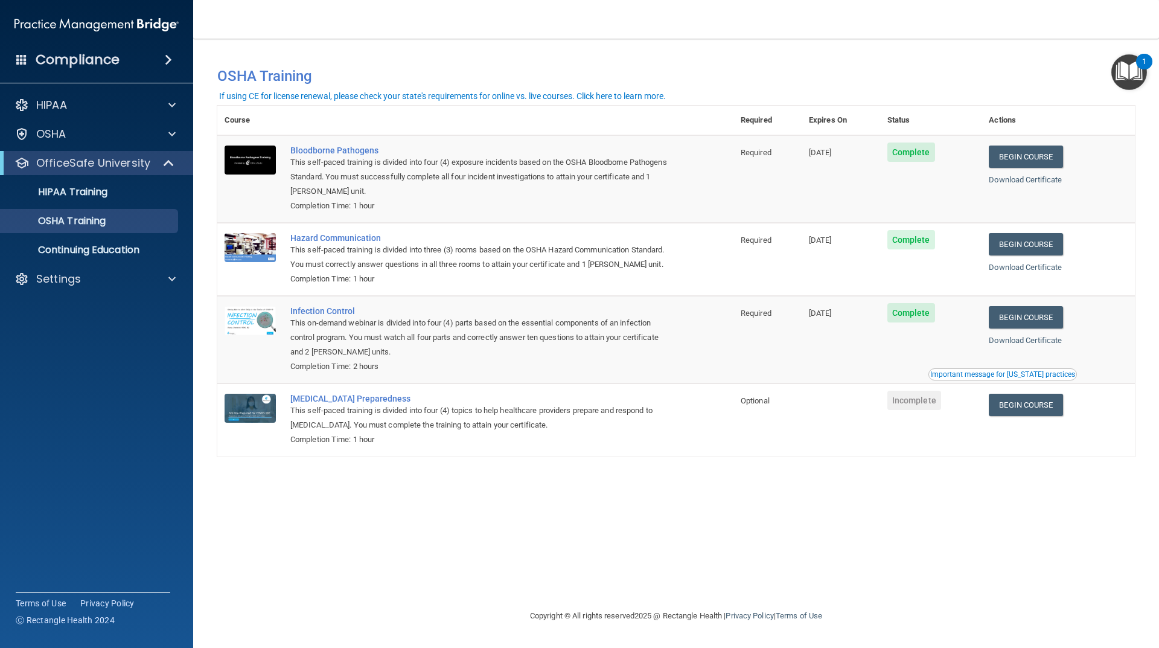
click at [489, 51] on div "You have a course that has expired or is incomplete. Please complete the course…" at bounding box center [676, 71] width 936 height 40
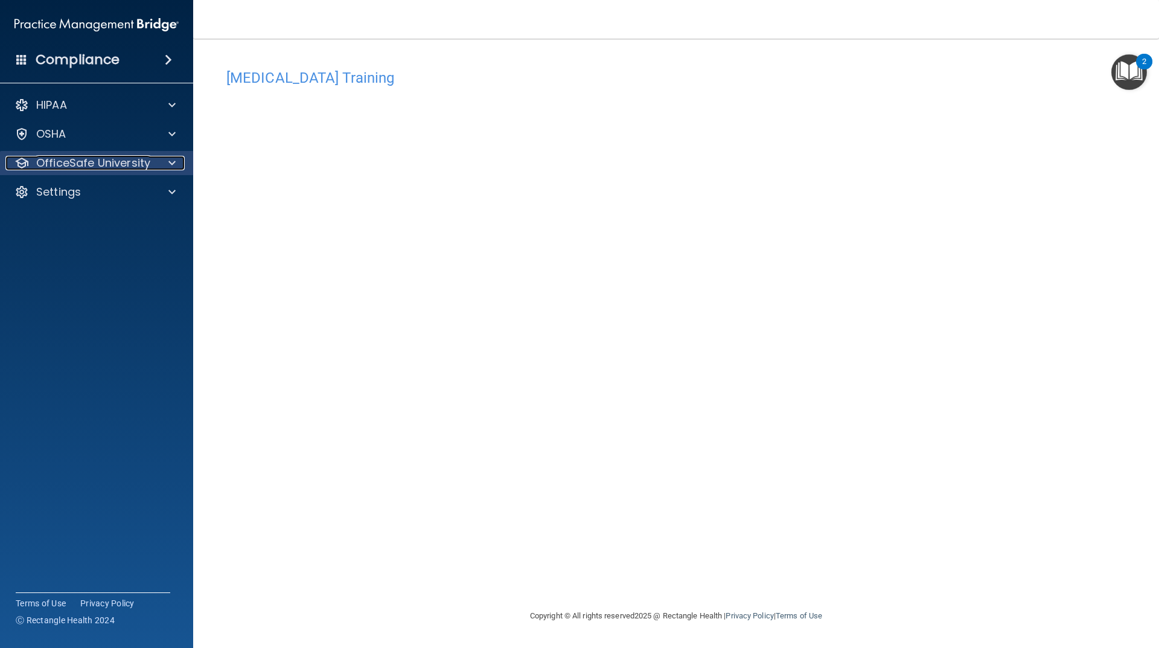
click at [170, 164] on span at bounding box center [171, 163] width 7 height 14
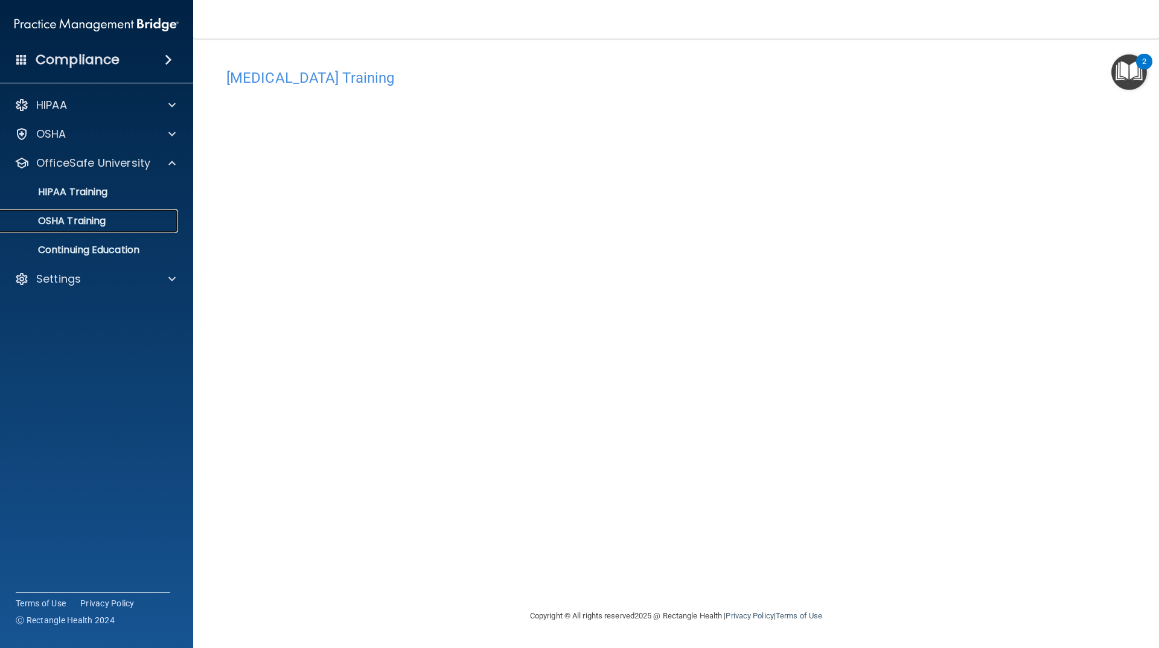
click at [87, 223] on p "OSHA Training" at bounding box center [57, 221] width 98 height 12
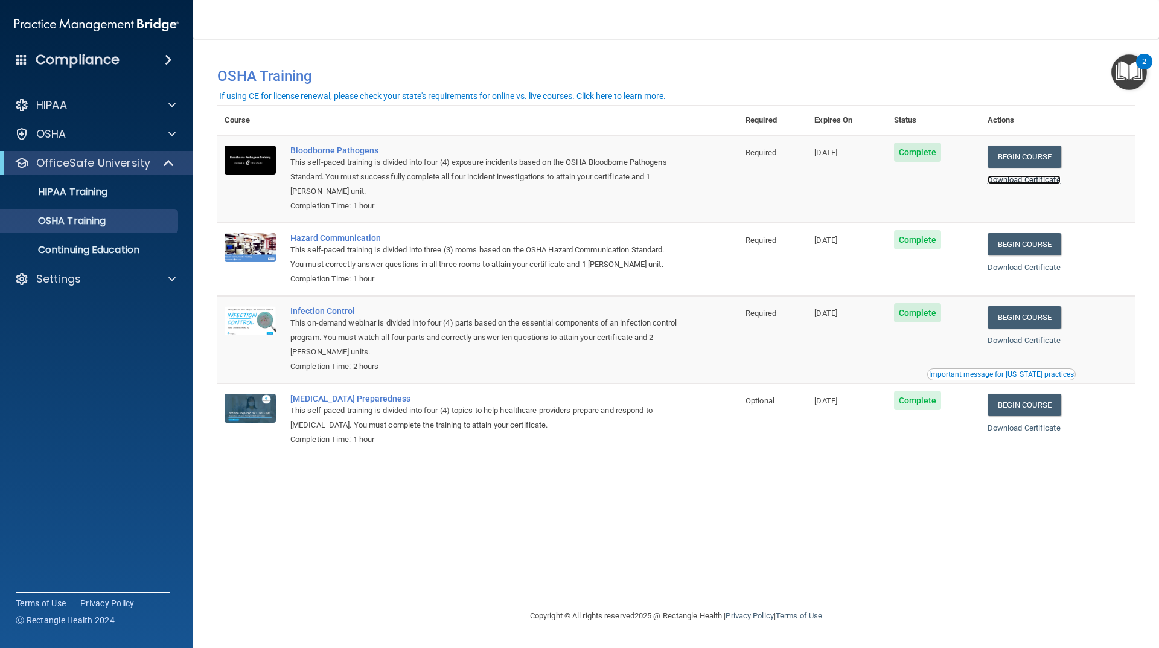
click at [1033, 177] on link "Download Certificate" at bounding box center [1024, 179] width 73 height 9
click at [1035, 273] on div "Download Certificate" at bounding box center [1058, 267] width 140 height 14
click at [1035, 270] on link "Download Certificate" at bounding box center [1024, 267] width 73 height 9
click at [1039, 343] on link "Download Certificate" at bounding box center [1024, 340] width 73 height 9
click at [1015, 427] on link "Download Certificate" at bounding box center [1024, 427] width 73 height 9
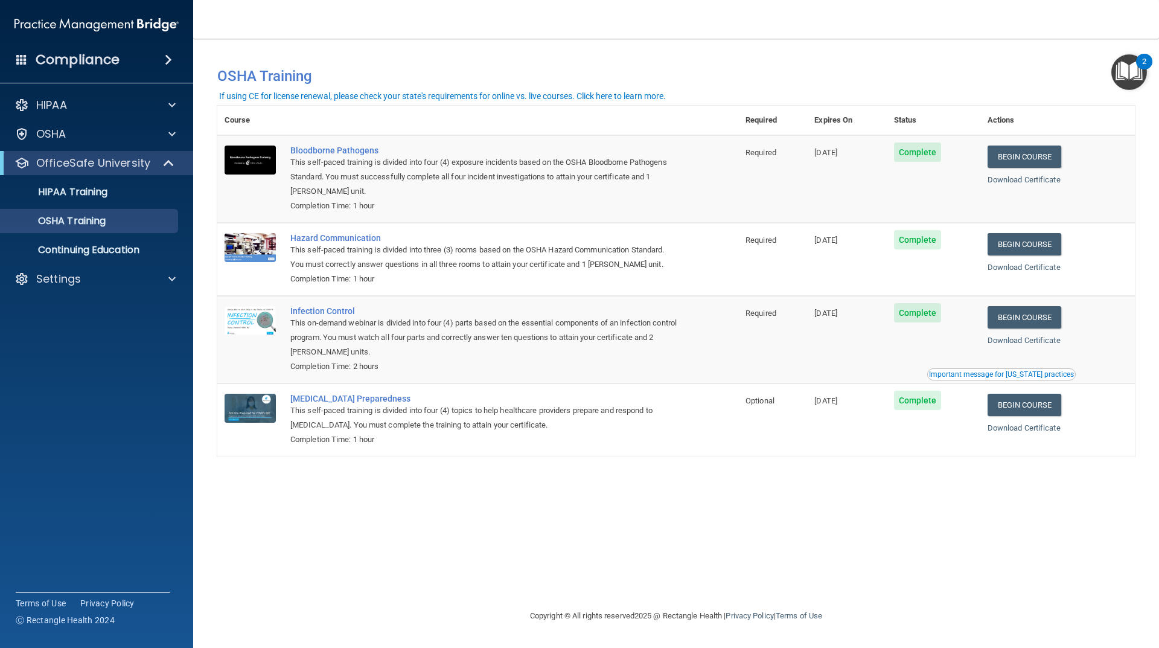
click at [973, 380] on button "Important message for California practices" at bounding box center [1001, 374] width 149 height 12
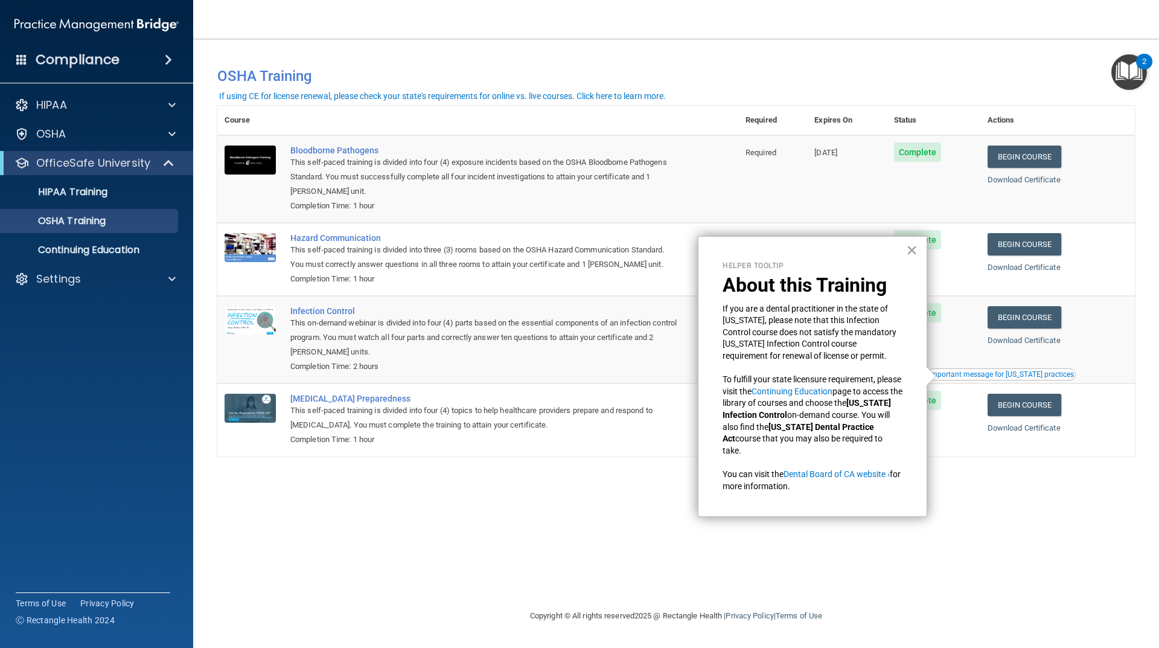
click at [912, 249] on button "×" at bounding box center [911, 249] width 11 height 19
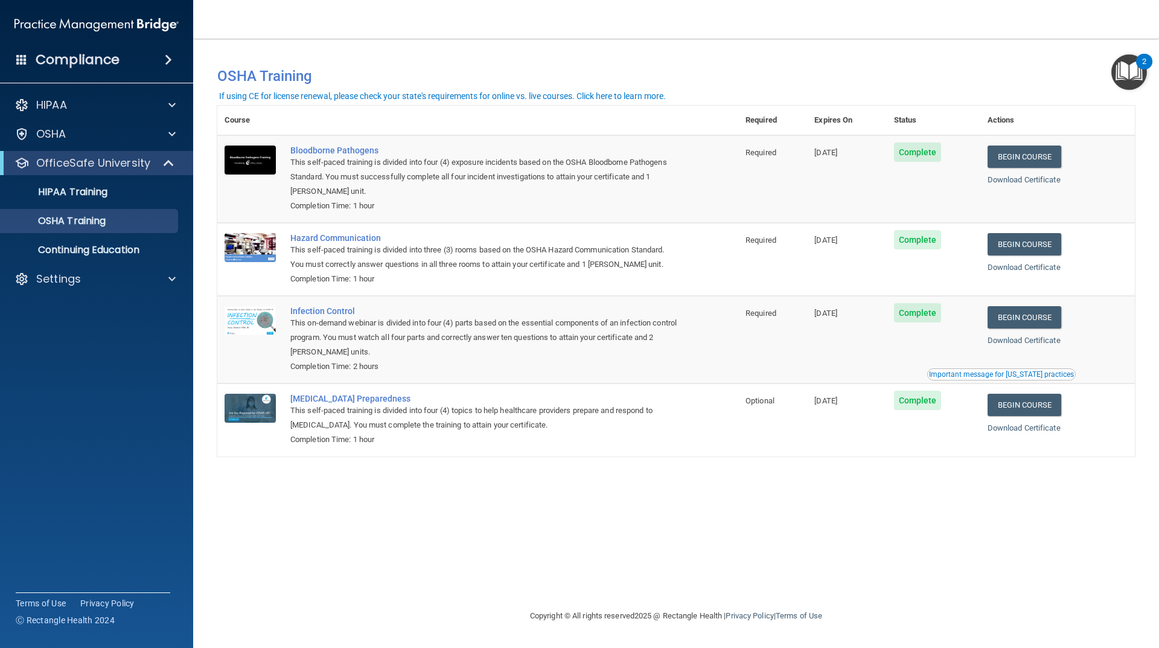
drag, startPoint x: 837, startPoint y: 487, endPoint x: 811, endPoint y: 479, distance: 27.0
click at [834, 487] on div "You have a course that has expired or is incomplete. Please complete the course…" at bounding box center [676, 324] width 918 height 546
click at [50, 197] on p "HIPAA Training" at bounding box center [58, 192] width 100 height 12
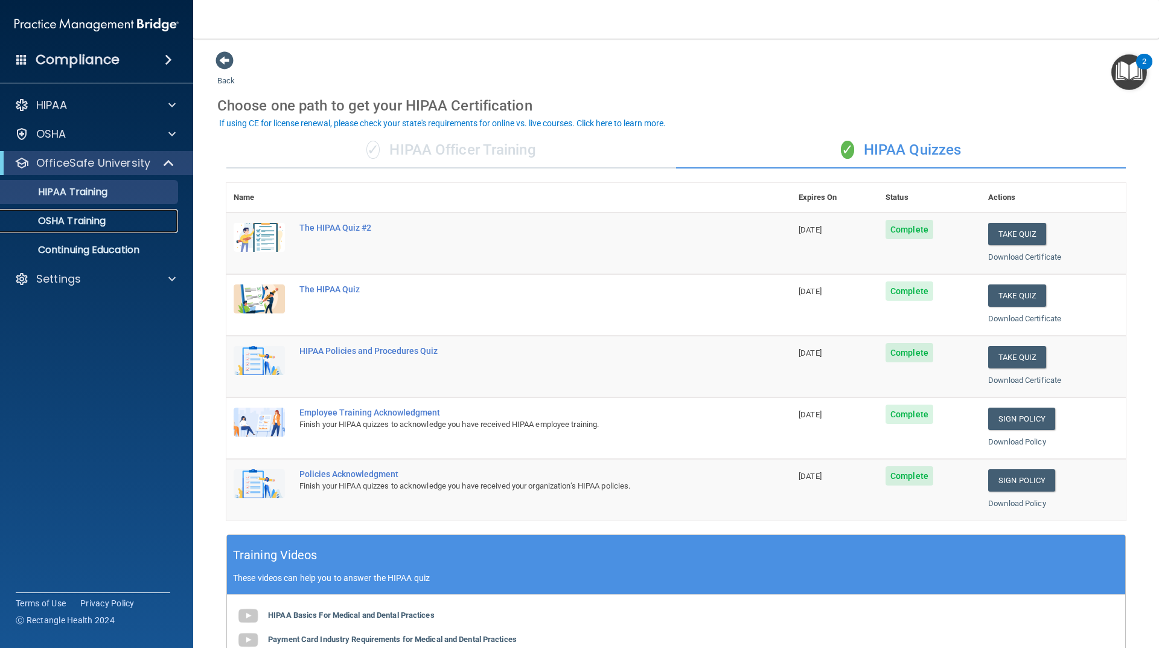
click at [68, 223] on p "OSHA Training" at bounding box center [57, 221] width 98 height 12
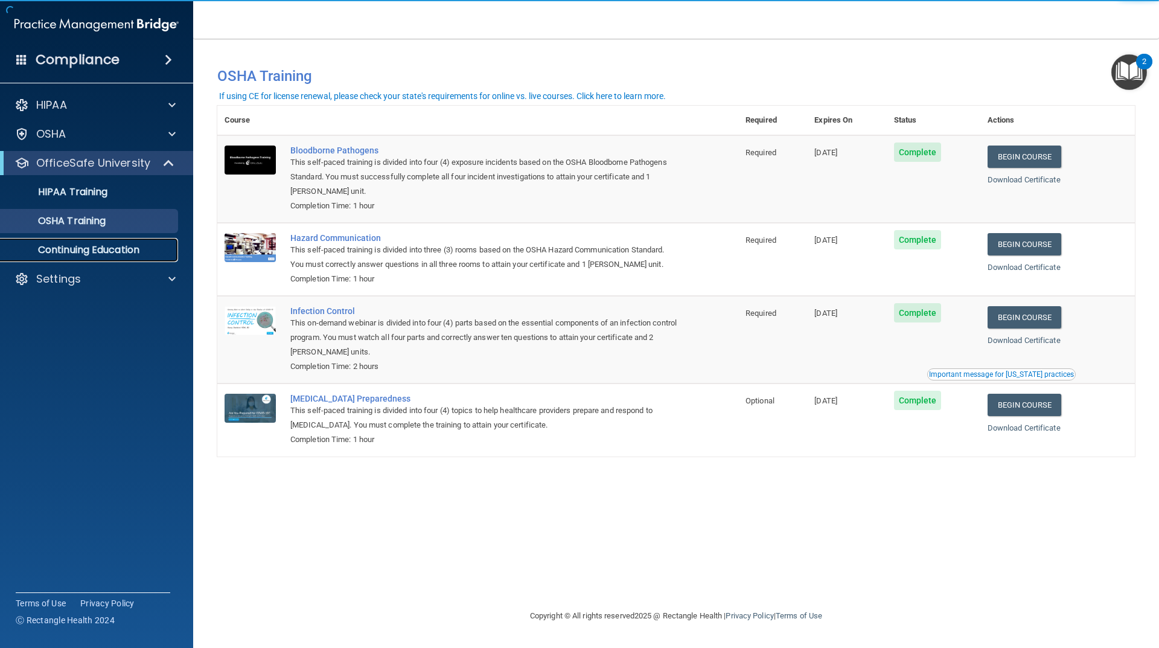
click at [60, 244] on p "Continuing Education" at bounding box center [90, 250] width 165 height 12
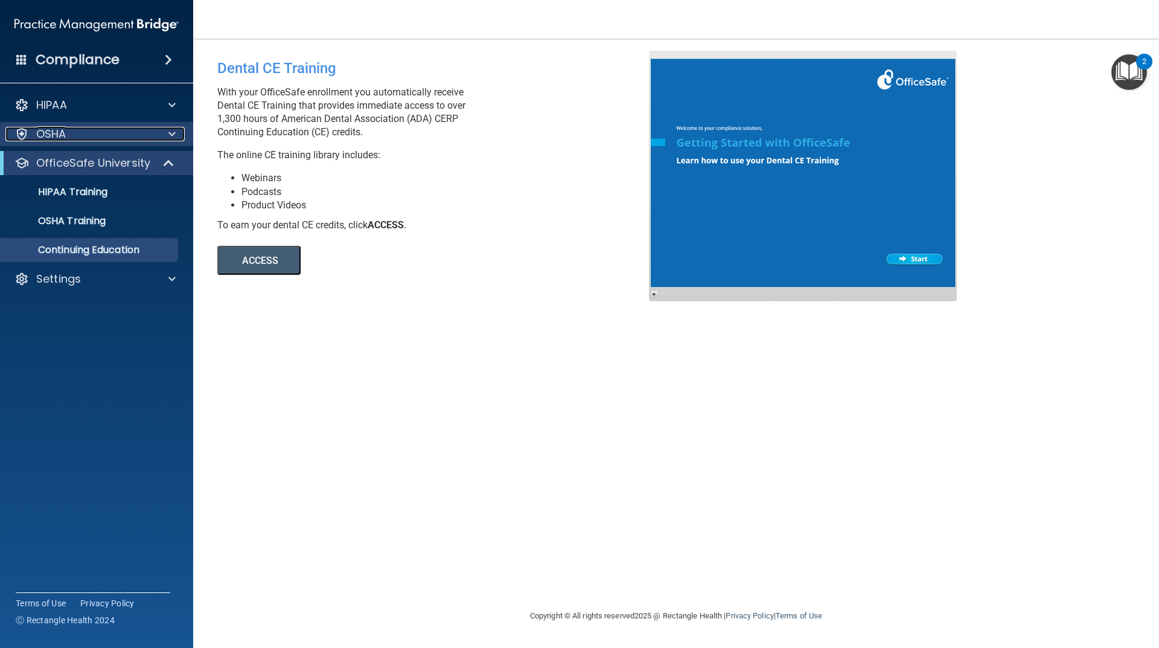
click at [121, 133] on div "OSHA" at bounding box center [80, 134] width 150 height 14
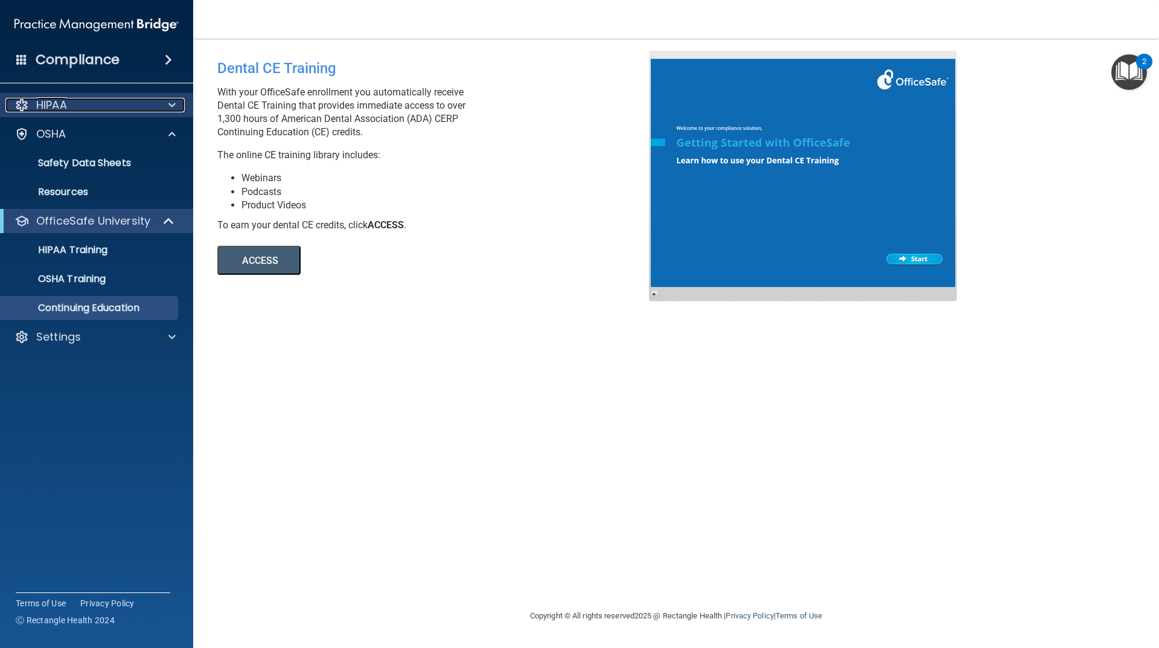
click at [107, 109] on div "HIPAA" at bounding box center [80, 105] width 150 height 14
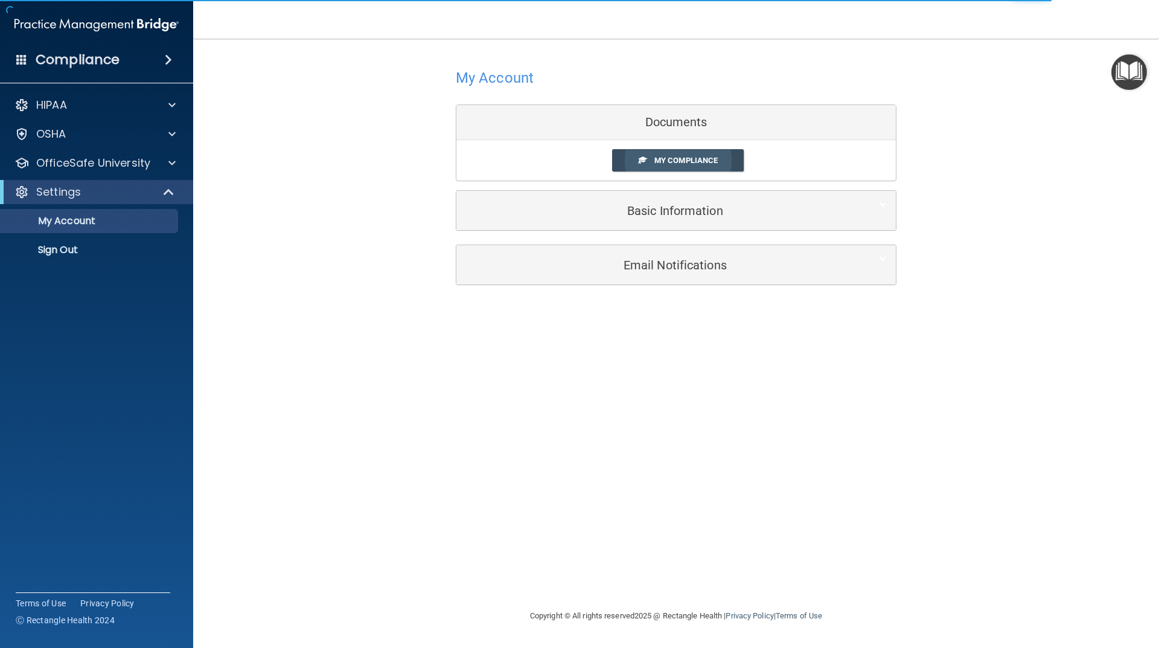
click at [690, 161] on span "My Compliance" at bounding box center [685, 160] width 63 height 9
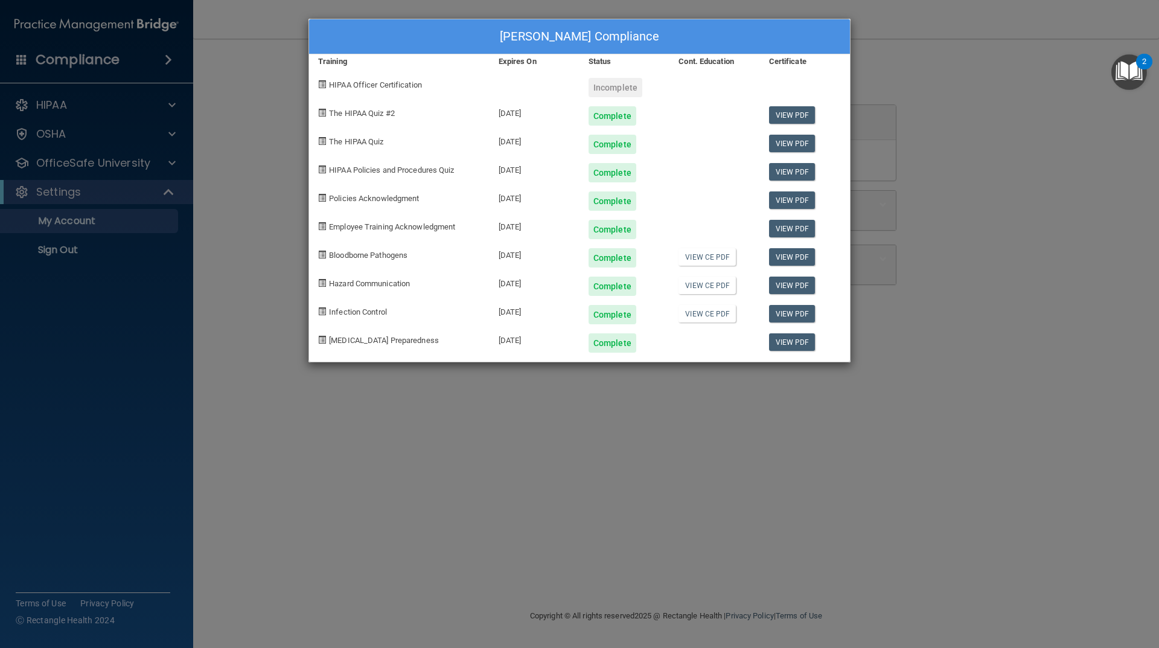
click at [333, 81] on span "HIPAA Officer Certification" at bounding box center [375, 84] width 93 height 9
drag, startPoint x: 418, startPoint y: 86, endPoint x: 346, endPoint y: 86, distance: 72.4
click at [347, 86] on span "HIPAA Officer Certification" at bounding box center [375, 84] width 93 height 9
click at [383, 97] on div "The HIPAA Quiz #2" at bounding box center [399, 111] width 181 height 28
click at [997, 411] on div "[PERSON_NAME] Compliance Training Expires On Status Cont. Education Certificate…" at bounding box center [579, 324] width 1159 height 648
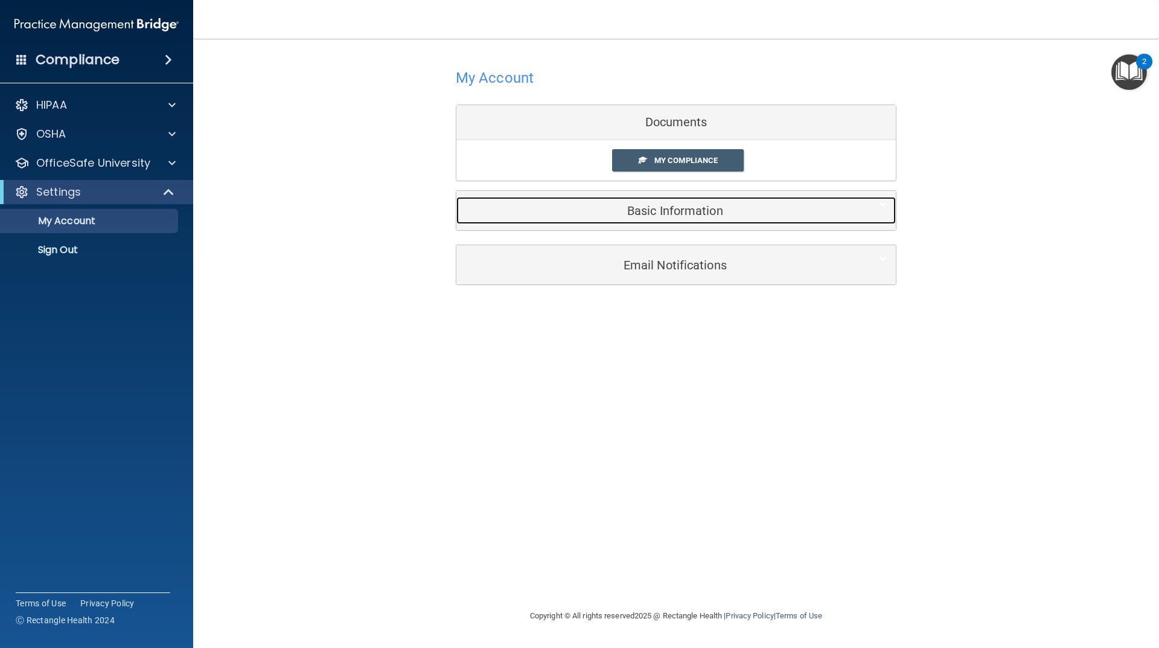
click at [609, 211] on h5 "Basic Information" at bounding box center [657, 210] width 385 height 13
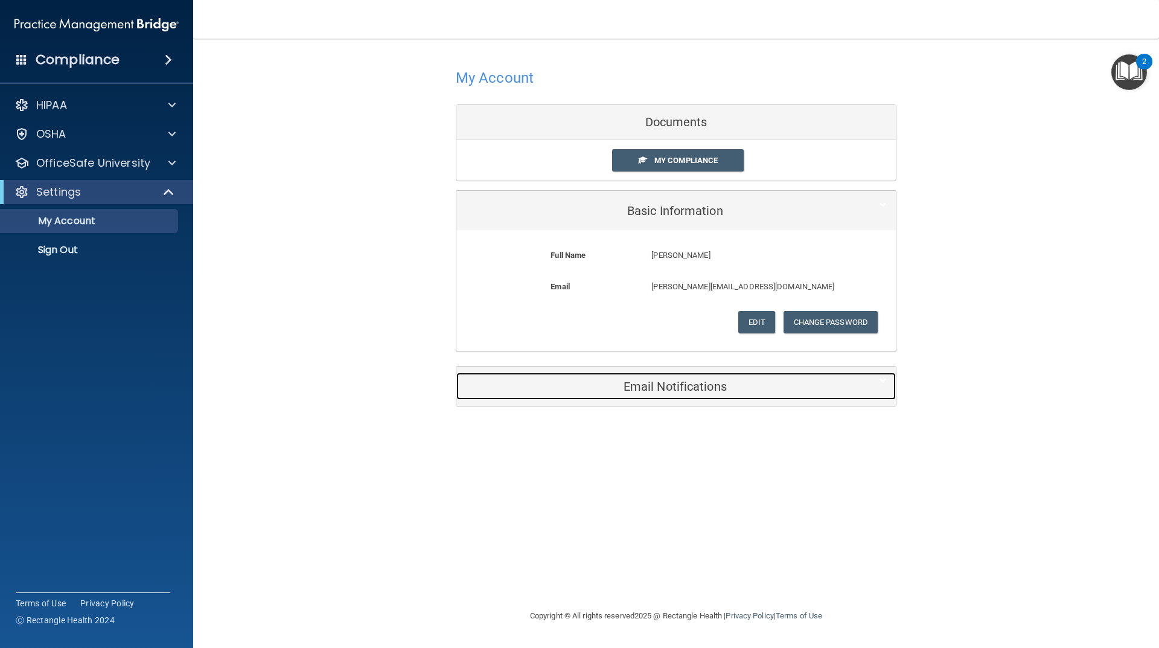
click at [689, 375] on div "Email Notifications" at bounding box center [657, 385] width 403 height 27
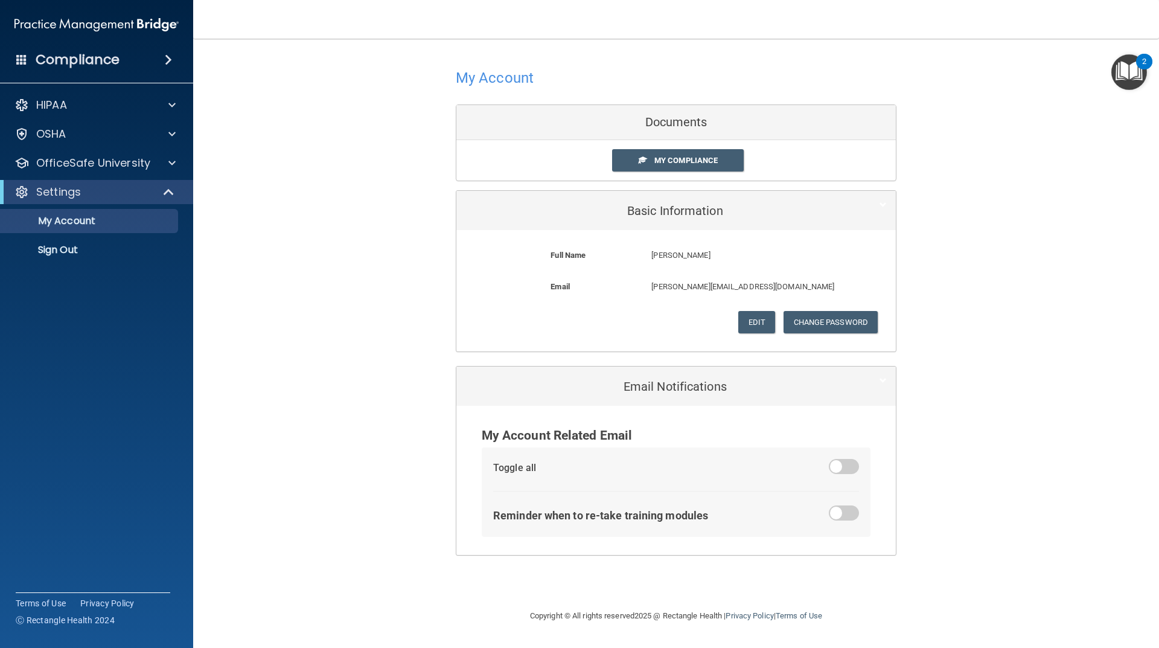
click at [826, 506] on div "Reminder when to re-take training modules" at bounding box center [676, 515] width 366 height 20
click at [837, 516] on span at bounding box center [844, 512] width 30 height 15
click at [836, 515] on input "checkbox" at bounding box center [836, 515] width 0 height 0
click at [711, 149] on link "My Compliance" at bounding box center [678, 160] width 132 height 22
